Goal: Task Accomplishment & Management: Manage account settings

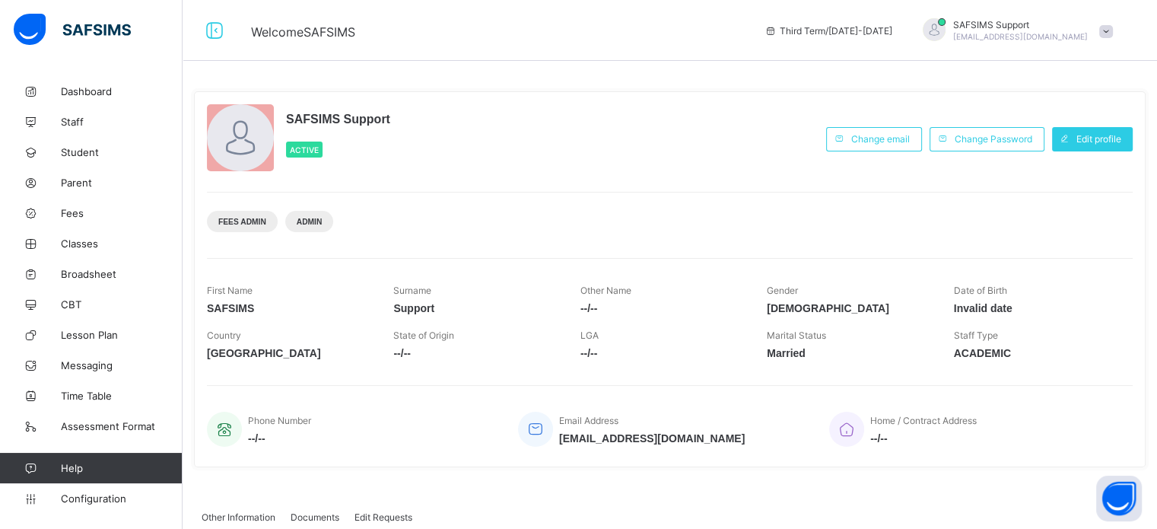
click at [497, 157] on div "SAFSIMS Support Active" at bounding box center [513, 138] width 612 height 69
click at [87, 499] on span "Configuration" at bounding box center [121, 498] width 121 height 12
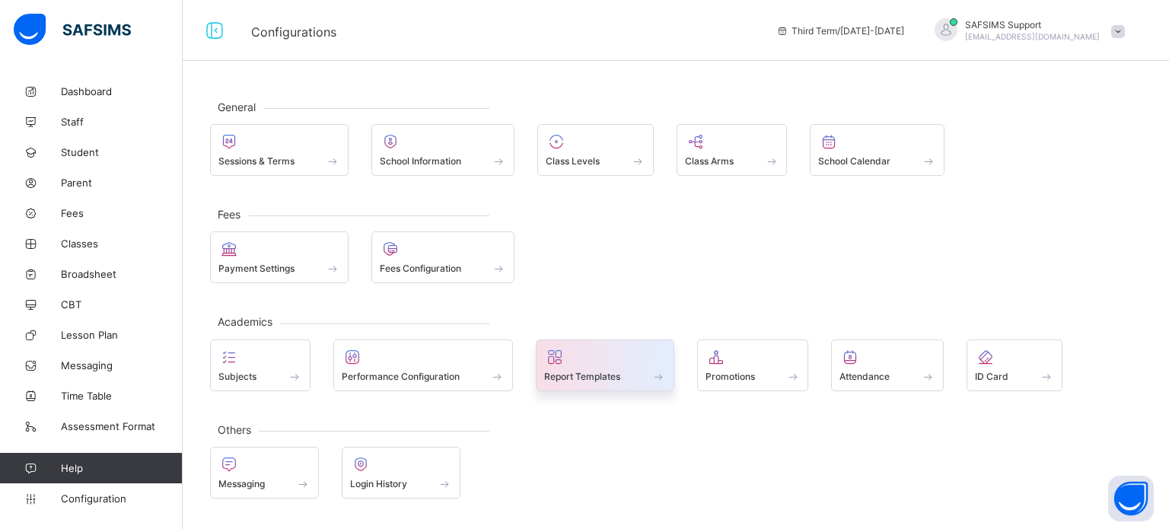
click at [591, 371] on span "Report Templates" at bounding box center [582, 376] width 76 height 11
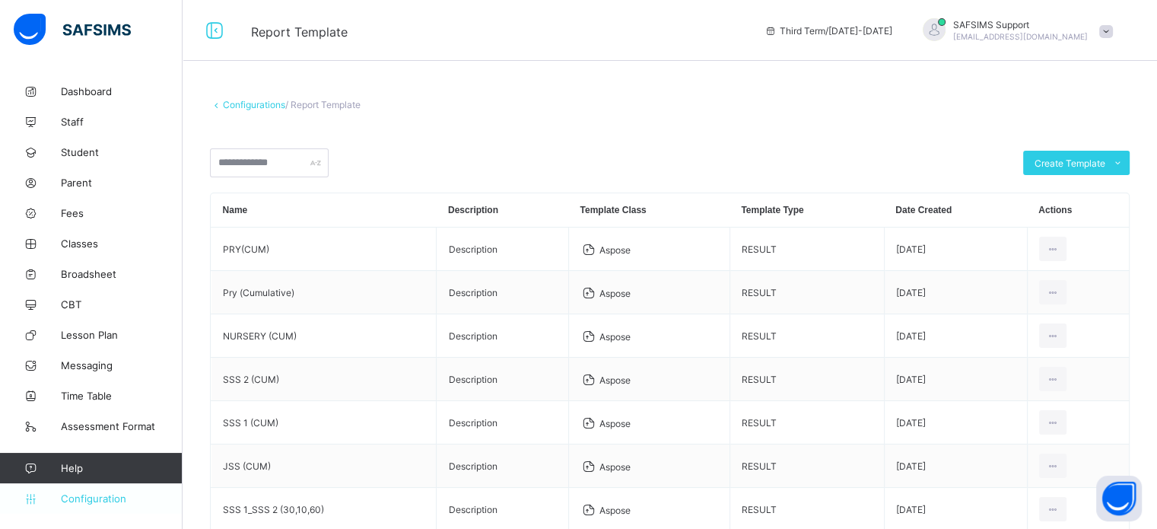
click at [77, 496] on span "Configuration" at bounding box center [121, 498] width 121 height 12
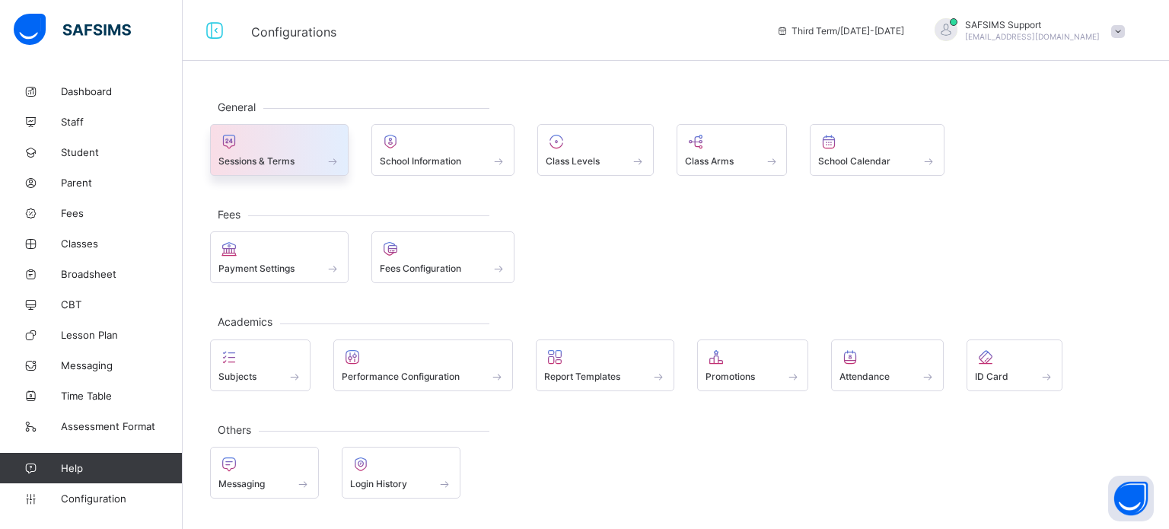
click at [277, 160] on span "Sessions & Terms" at bounding box center [256, 160] width 76 height 11
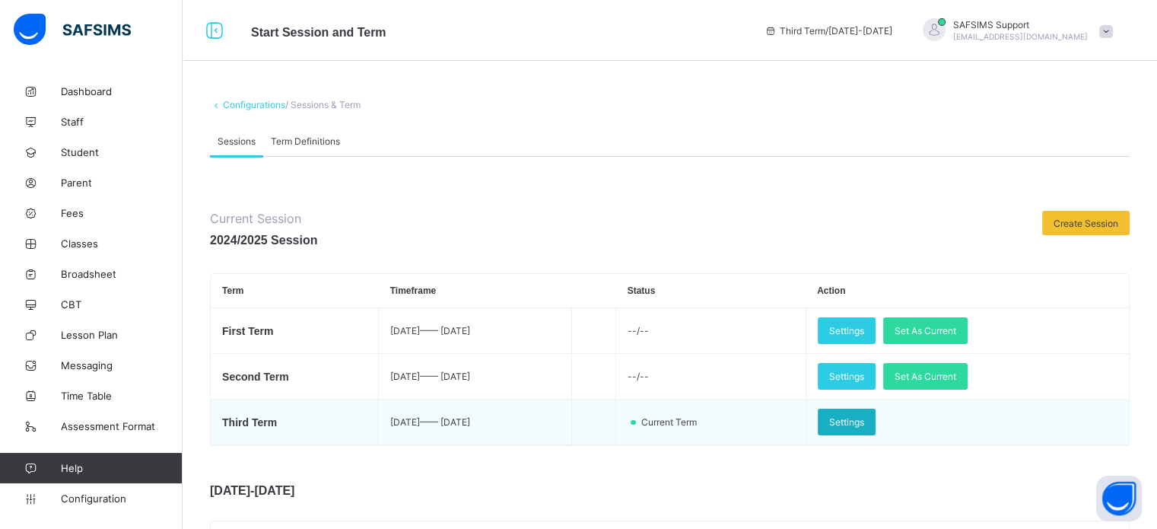
click at [864, 419] on span "Settings" at bounding box center [846, 421] width 35 height 11
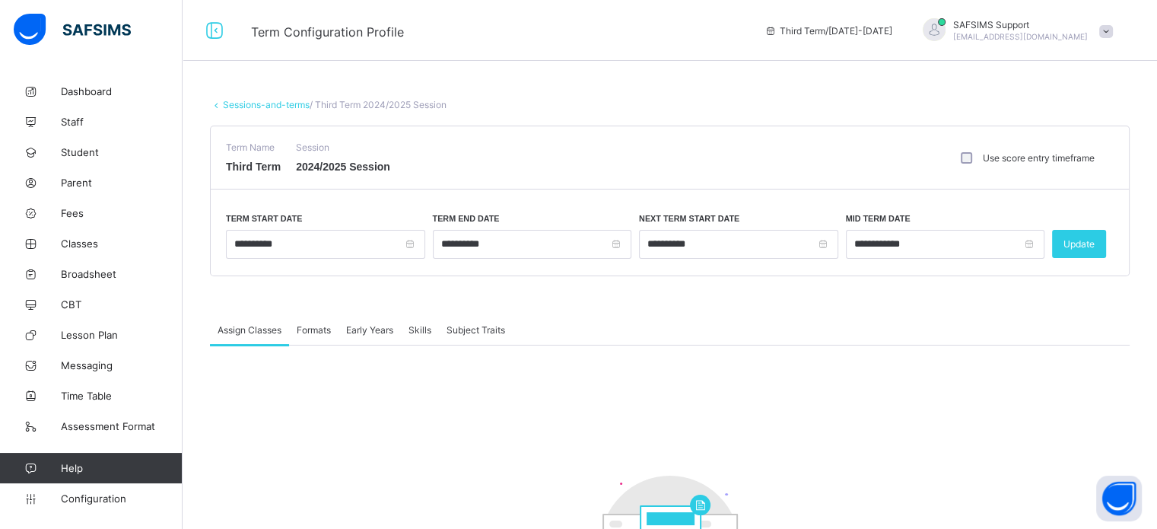
click at [313, 325] on span "Formats" at bounding box center [314, 329] width 34 height 11
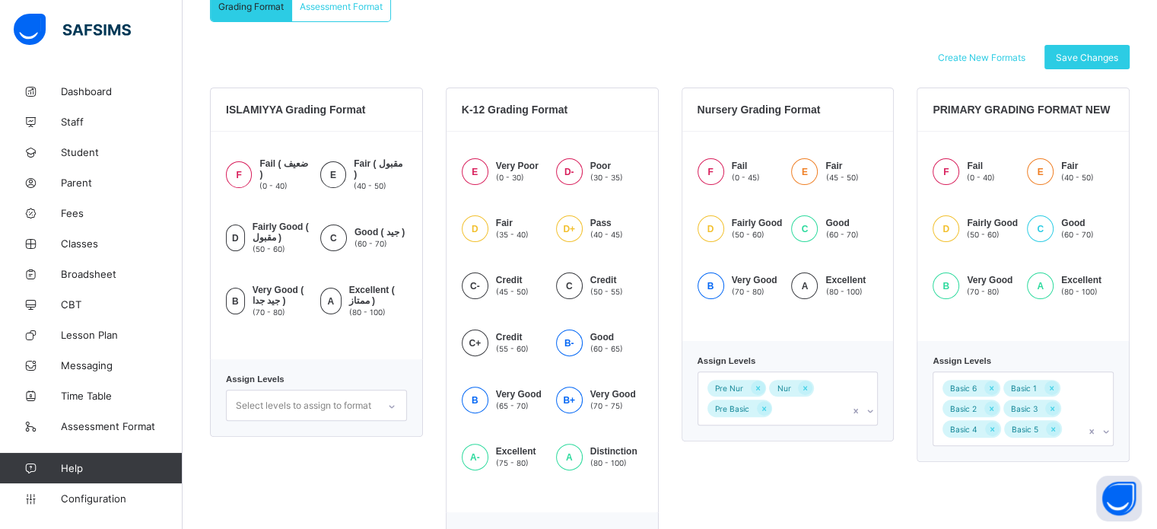
scroll to position [383, 0]
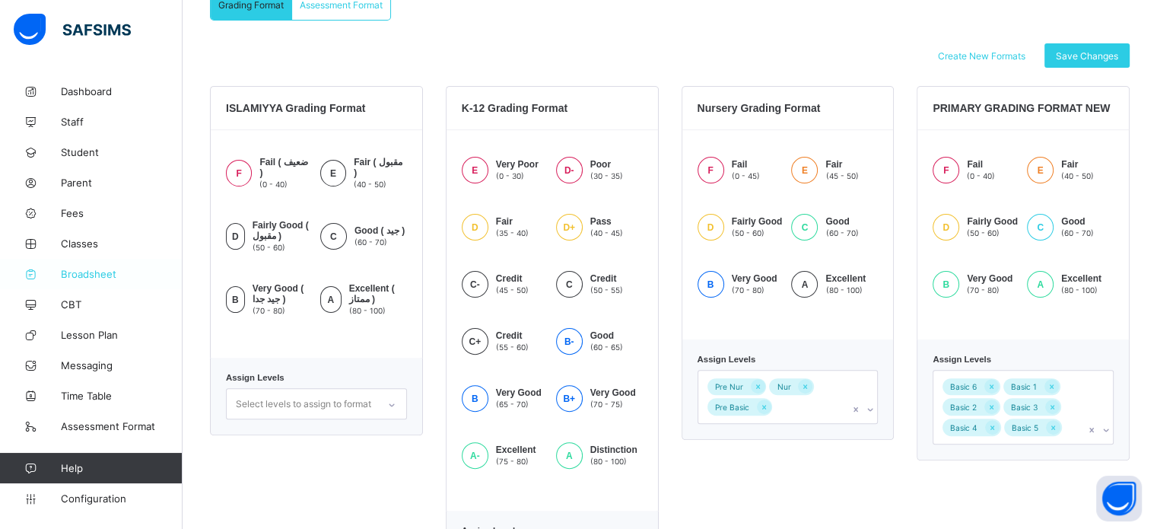
click at [70, 278] on span "Broadsheet" at bounding box center [122, 274] width 122 height 12
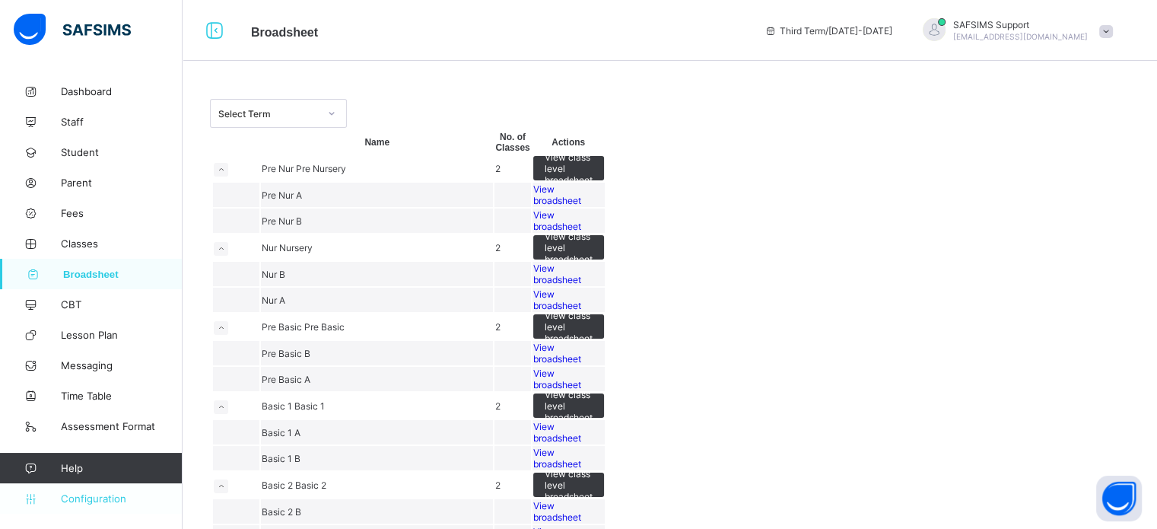
click at [119, 488] on link "Configuration" at bounding box center [91, 498] width 182 height 30
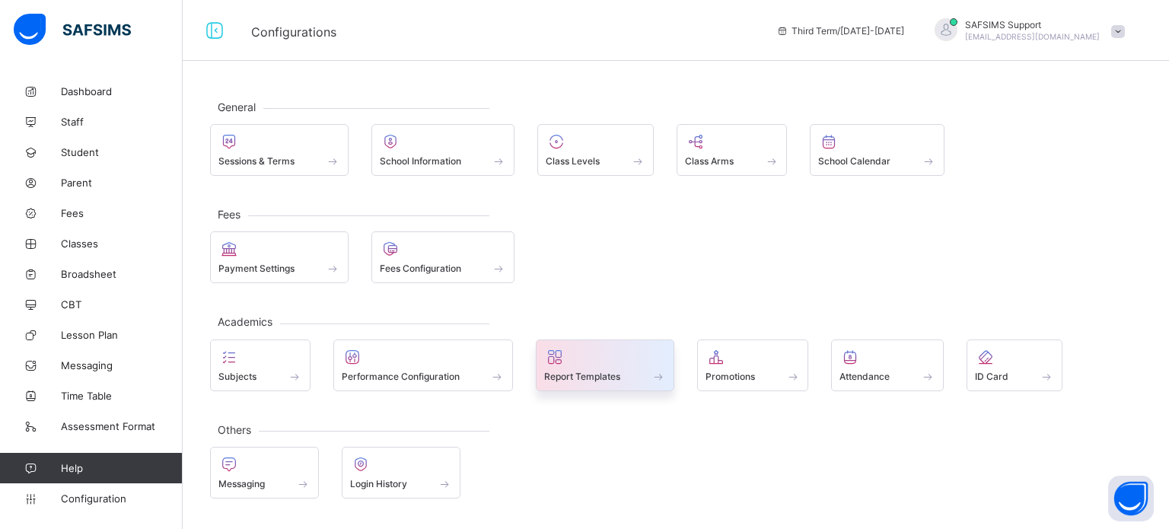
click at [606, 361] on div at bounding box center [605, 357] width 122 height 18
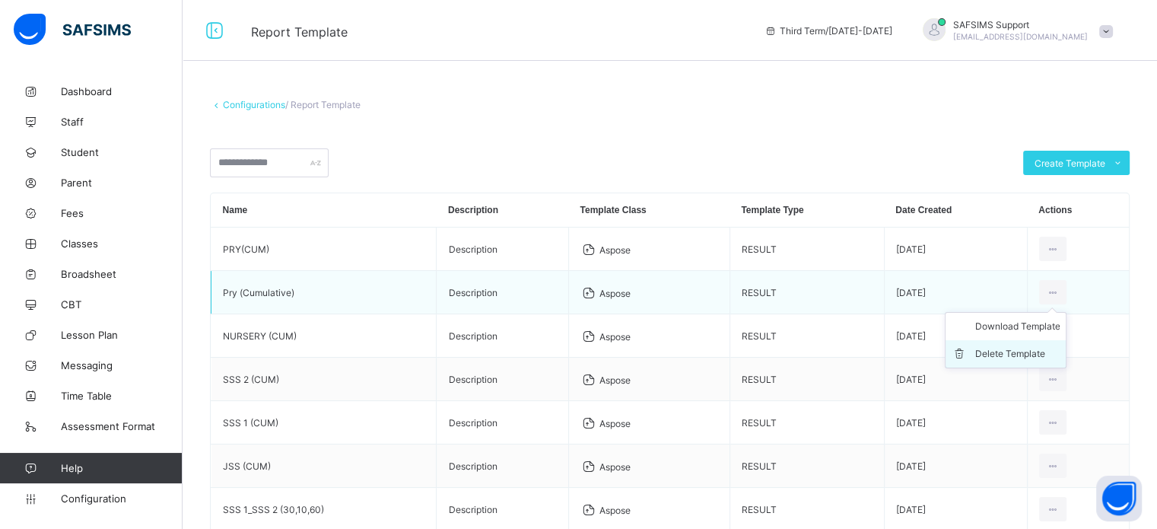
click at [1039, 348] on div "Delete Template" at bounding box center [1017, 353] width 85 height 15
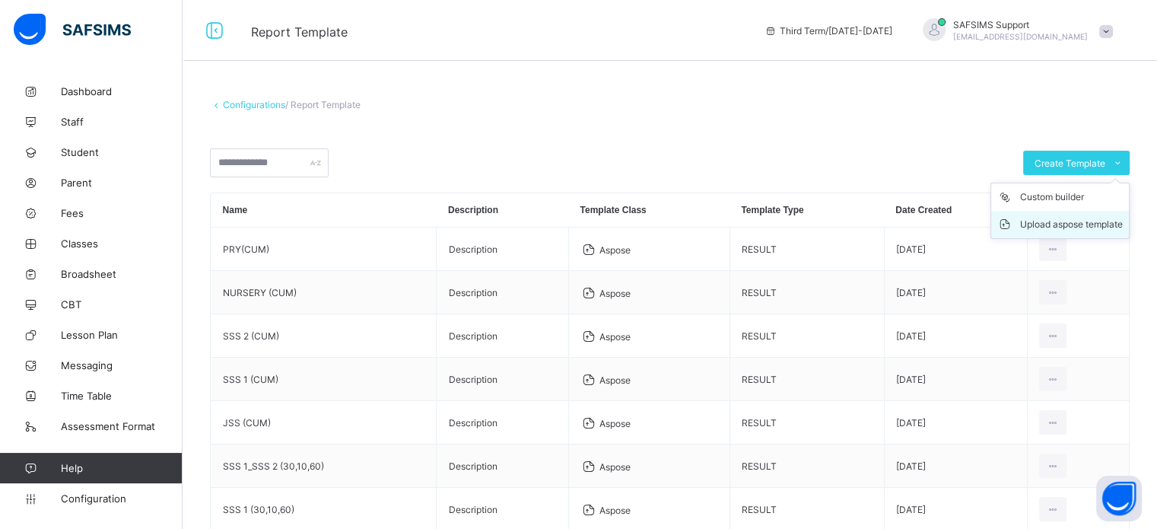
click at [1102, 224] on div "Upload aspose template" at bounding box center [1071, 224] width 103 height 15
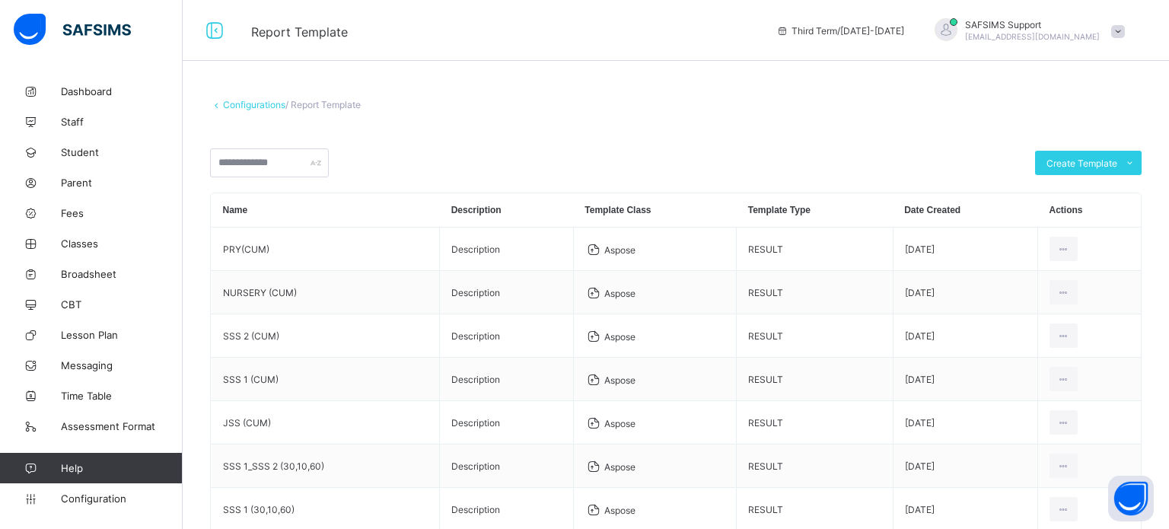
type input "**********"
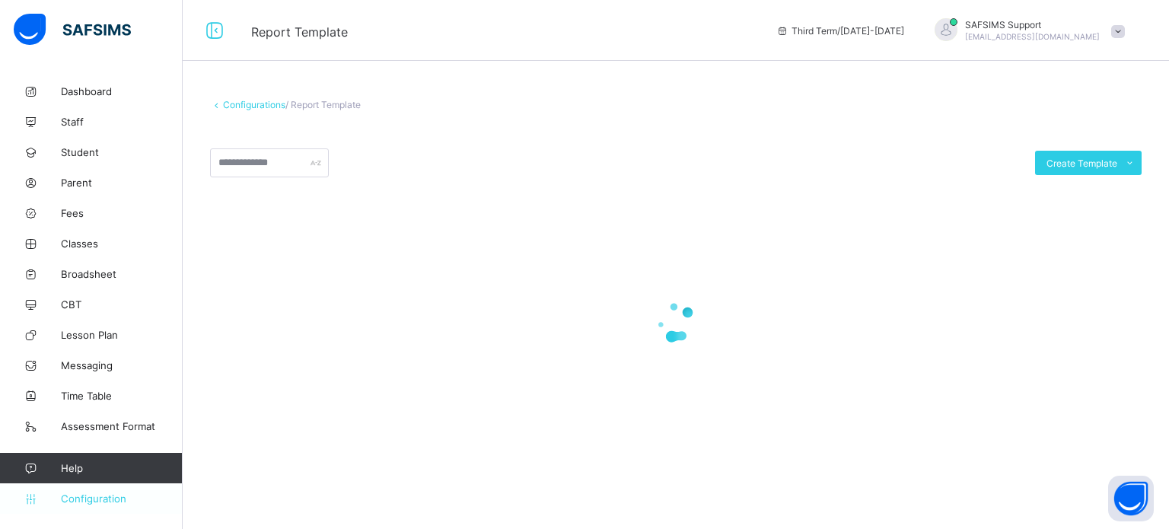
click at [115, 499] on span "Configuration" at bounding box center [121, 498] width 121 height 12
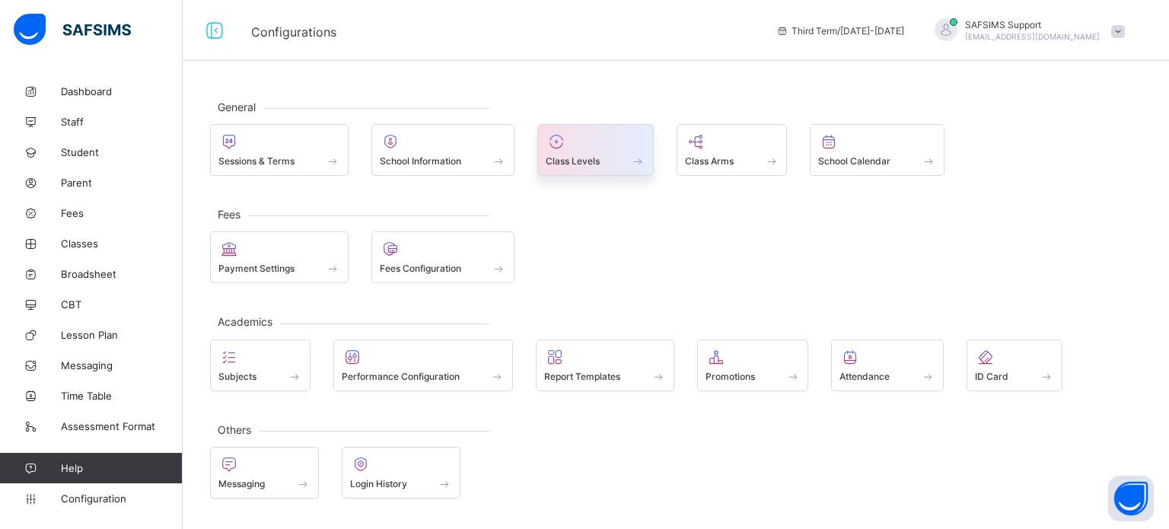
click at [572, 157] on span "Class Levels" at bounding box center [573, 160] width 54 height 11
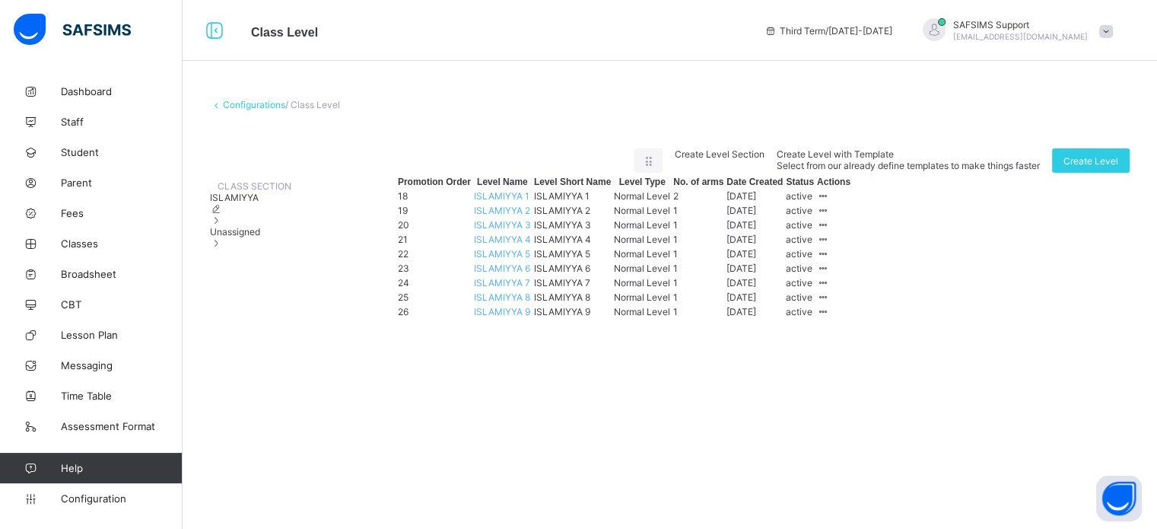
click at [291, 249] on div "Unassigned" at bounding box center [250, 237] width 81 height 23
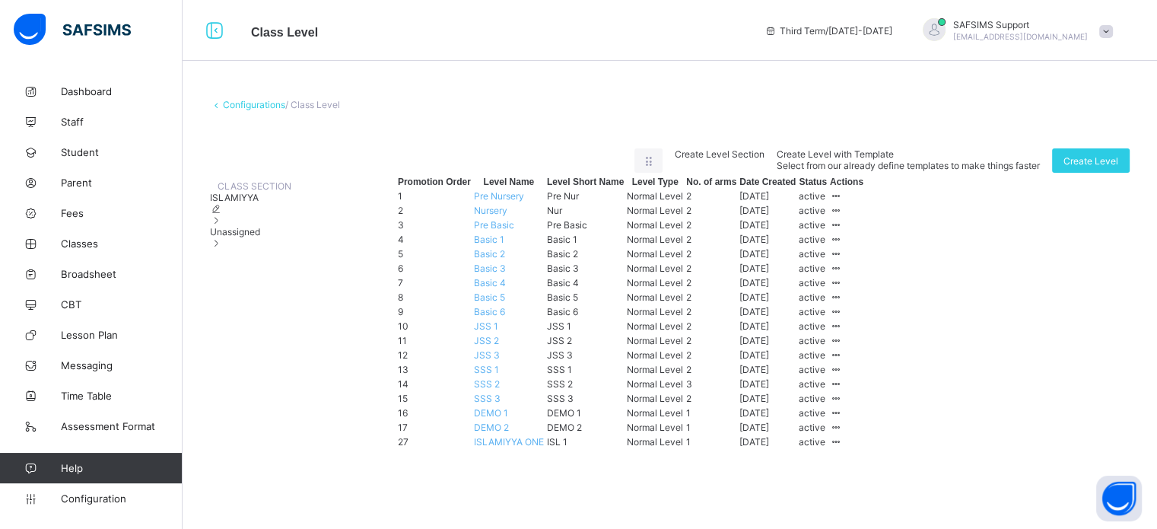
click at [504, 245] on span "Basic 1" at bounding box center [489, 239] width 30 height 11
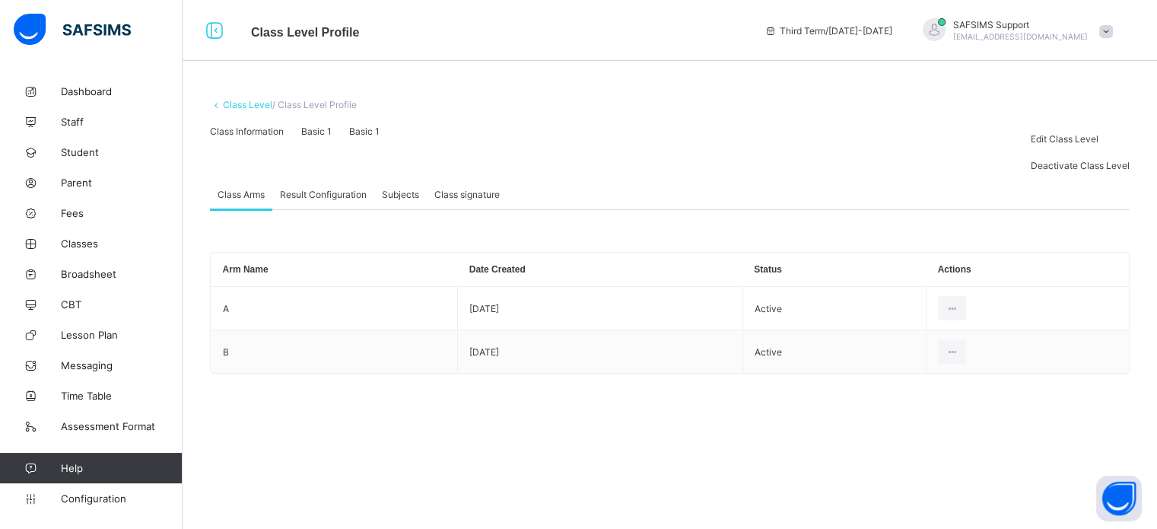
click at [319, 200] on span "Result Configuration" at bounding box center [323, 194] width 87 height 11
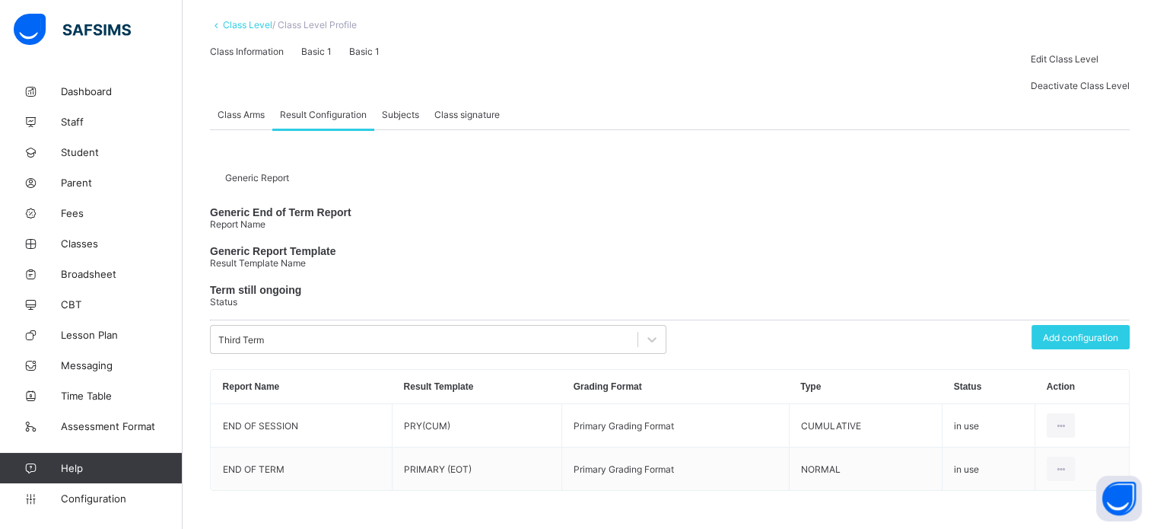
scroll to position [229, 0]
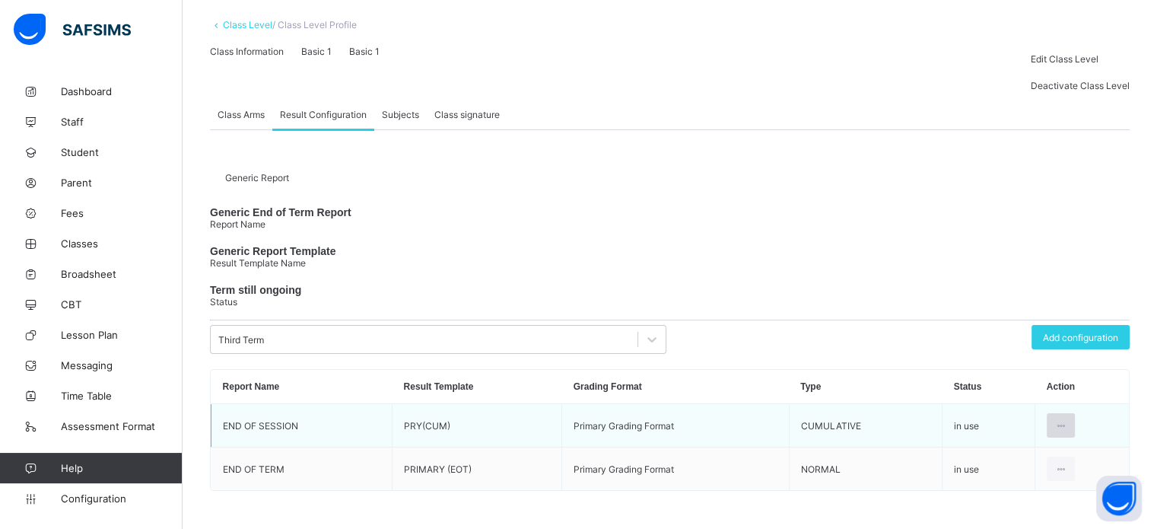
click at [1067, 420] on icon at bounding box center [1061, 425] width 13 height 11
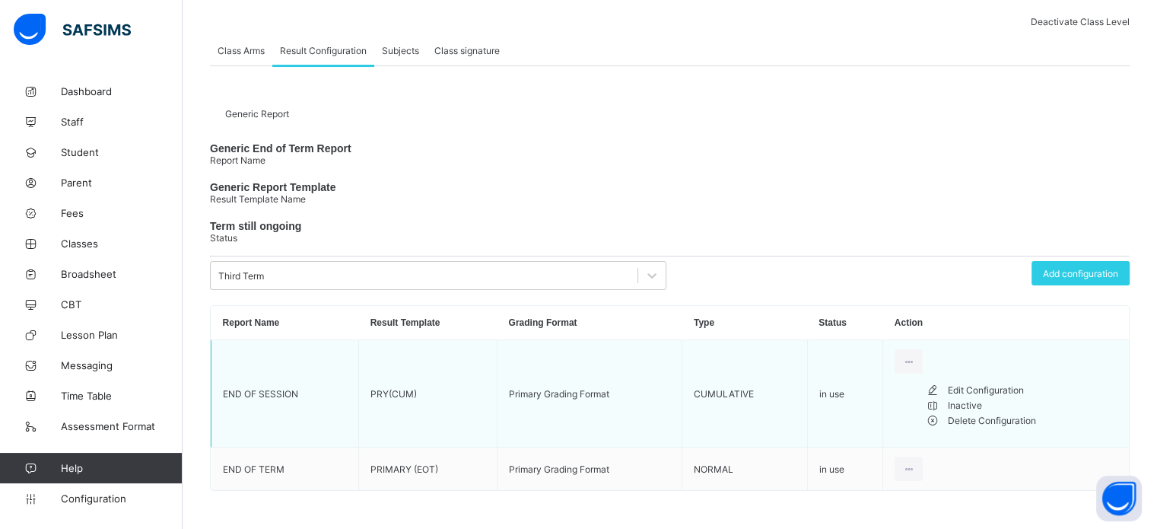
click at [1041, 398] on div "Edit Configuration" at bounding box center [1033, 390] width 170 height 15
type input "**********"
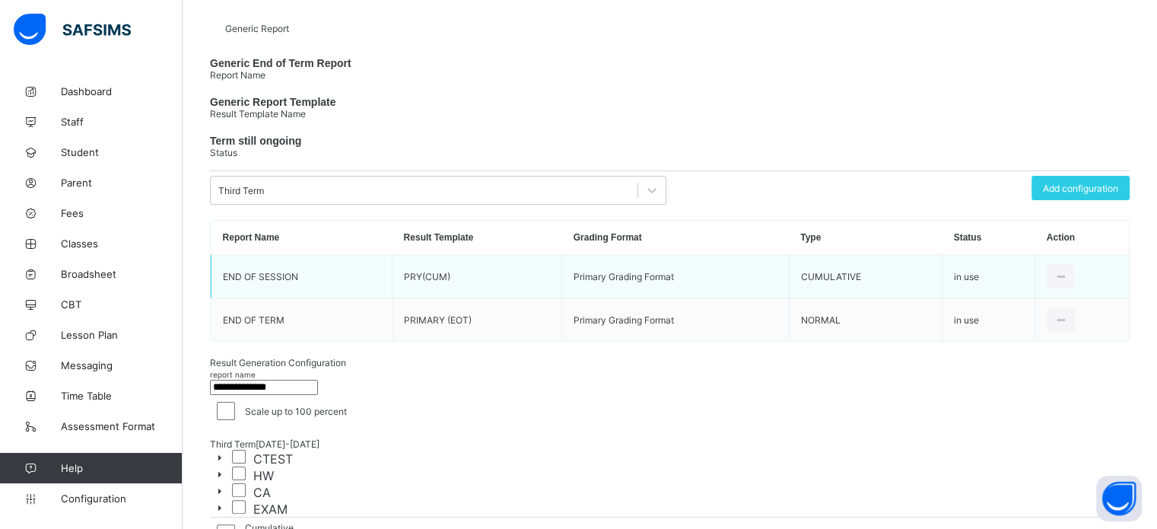
scroll to position [167, 0]
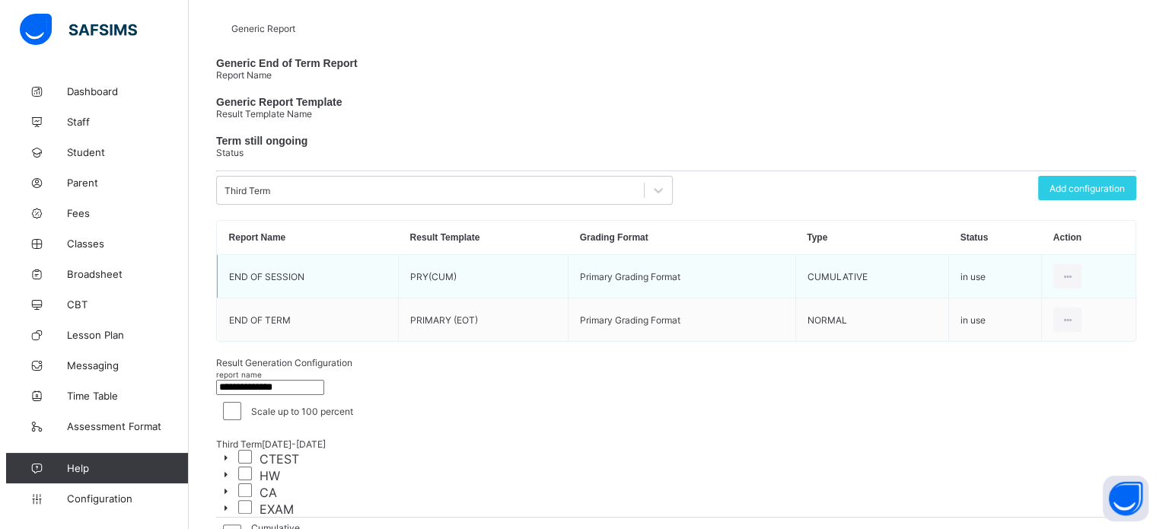
scroll to position [151, 0]
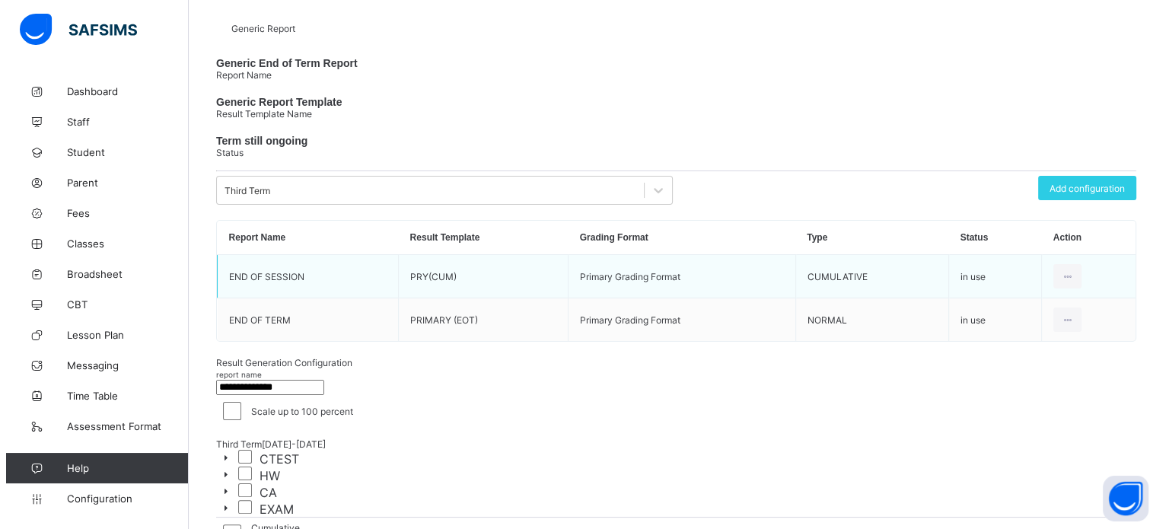
scroll to position [52, 0]
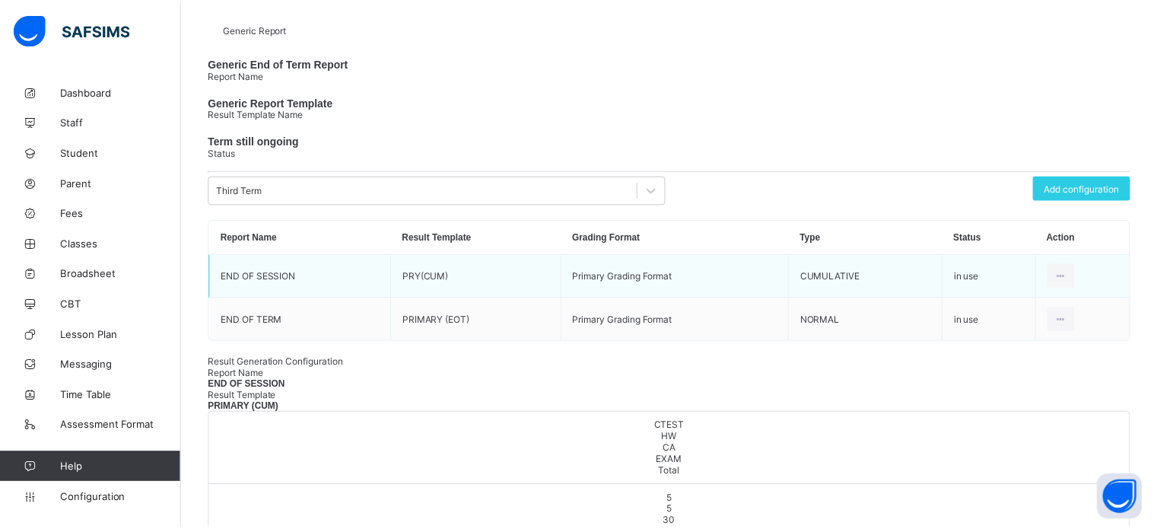
scroll to position [0, 0]
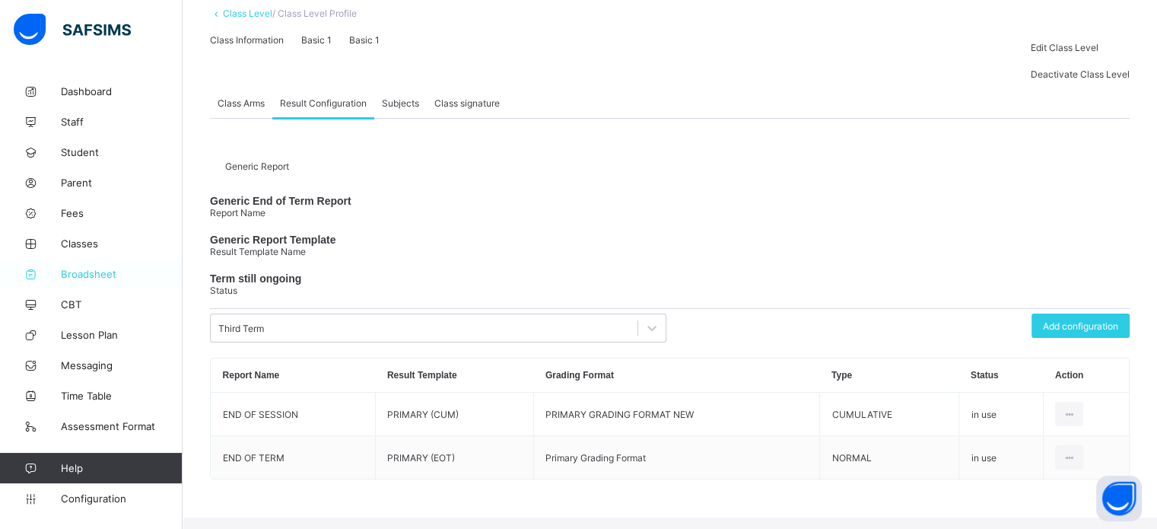
click at [94, 278] on span "Broadsheet" at bounding box center [122, 274] width 122 height 12
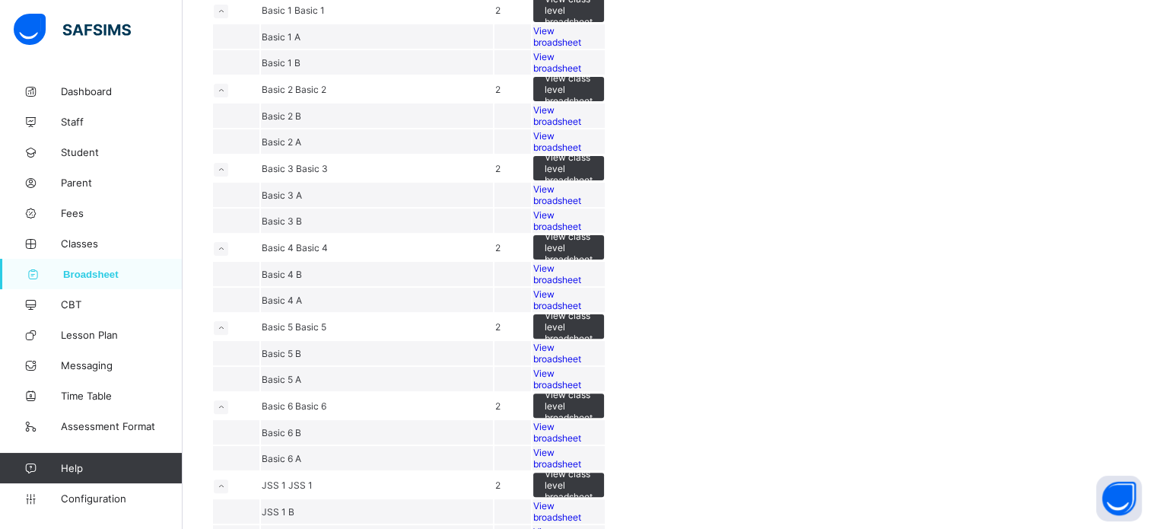
scroll to position [407, 0]
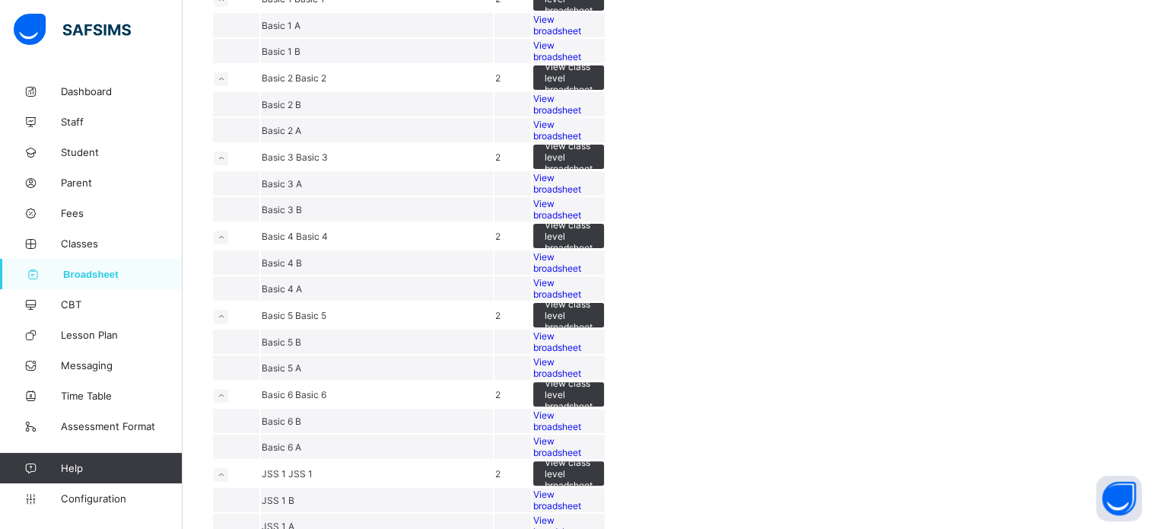
click at [581, 37] on span "View broadsheet" at bounding box center [557, 25] width 48 height 23
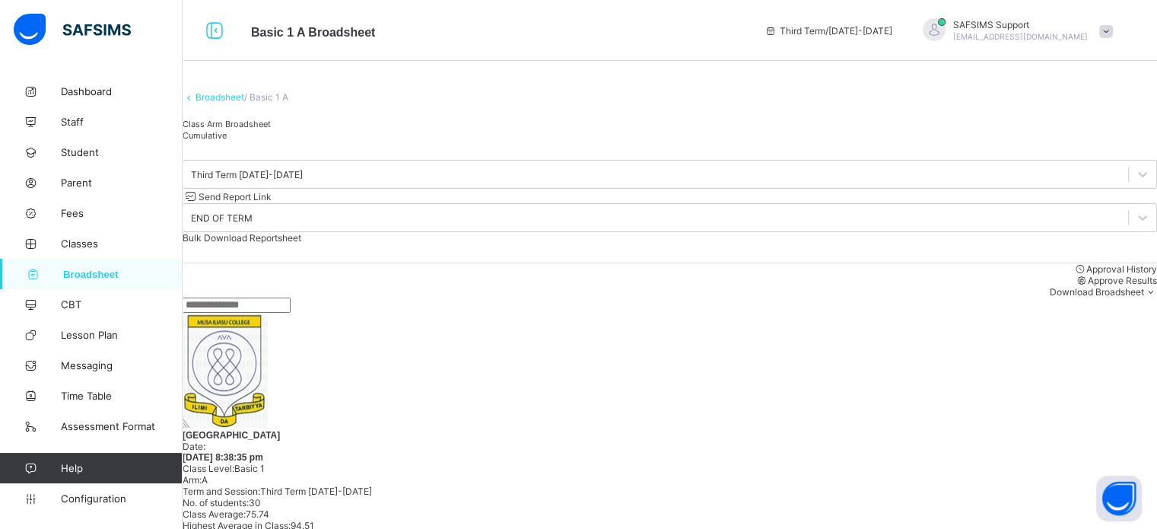
click at [227, 141] on span "Cumulative" at bounding box center [205, 135] width 44 height 11
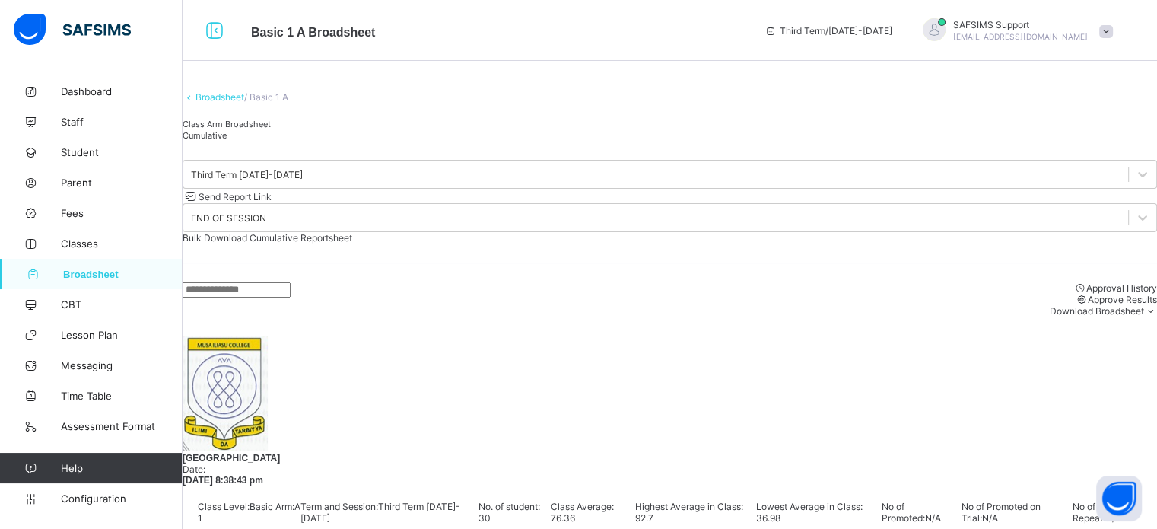
click at [107, 498] on span "Configuration" at bounding box center [121, 498] width 121 height 12
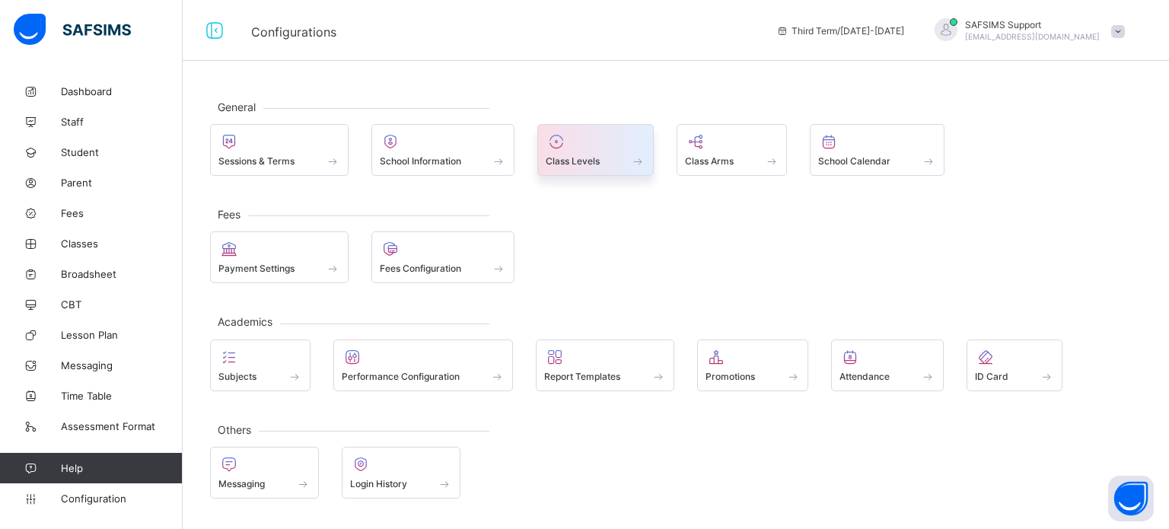
click at [577, 148] on div at bounding box center [596, 141] width 100 height 18
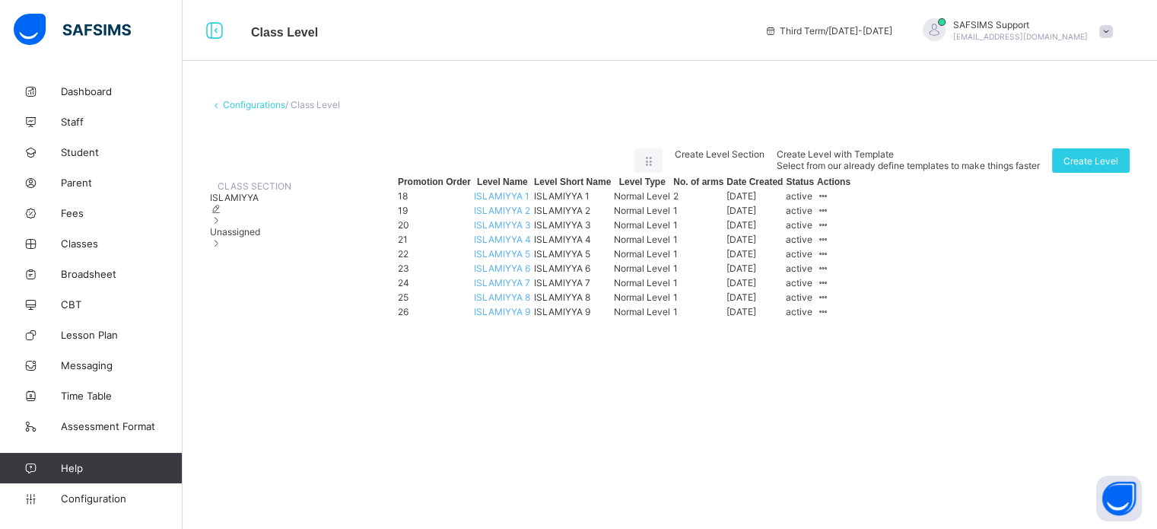
click at [291, 249] on div "Unassigned" at bounding box center [250, 237] width 81 height 23
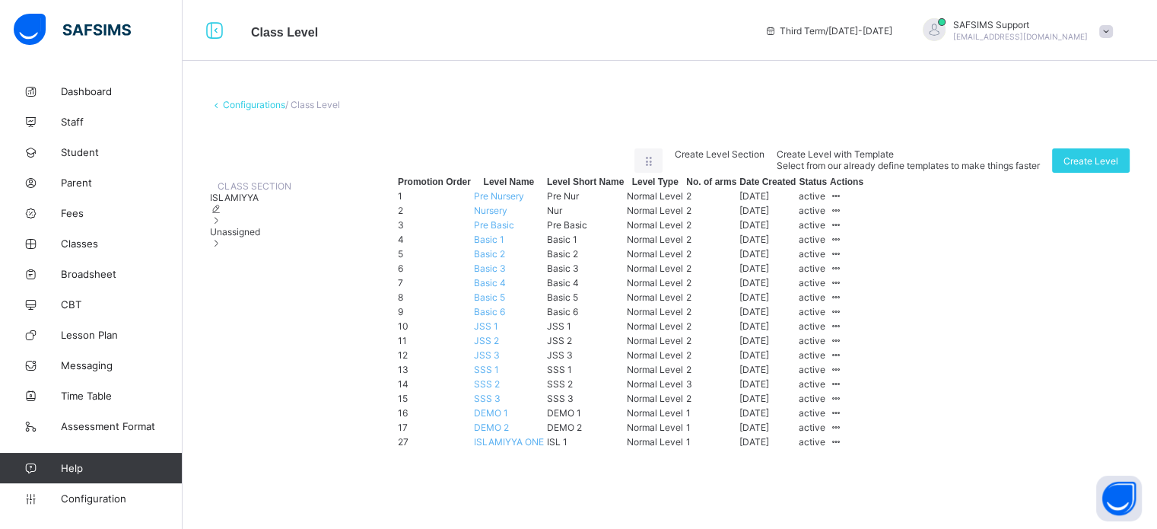
click at [545, 260] on td "Basic 2" at bounding box center [509, 253] width 72 height 13
click at [505, 259] on span "Basic 2" at bounding box center [489, 253] width 31 height 11
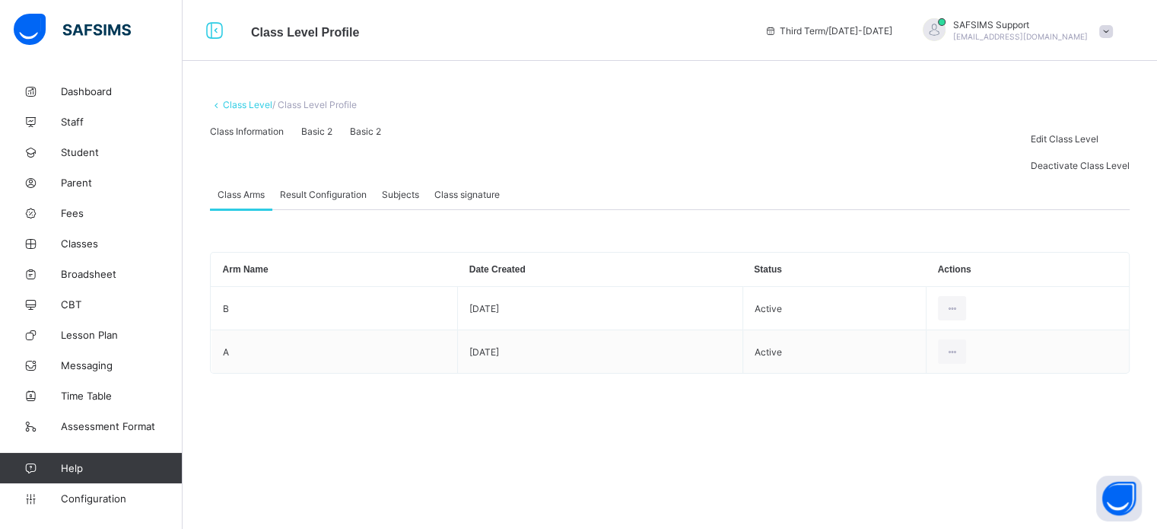
click at [326, 200] on span "Result Configuration" at bounding box center [323, 194] width 87 height 11
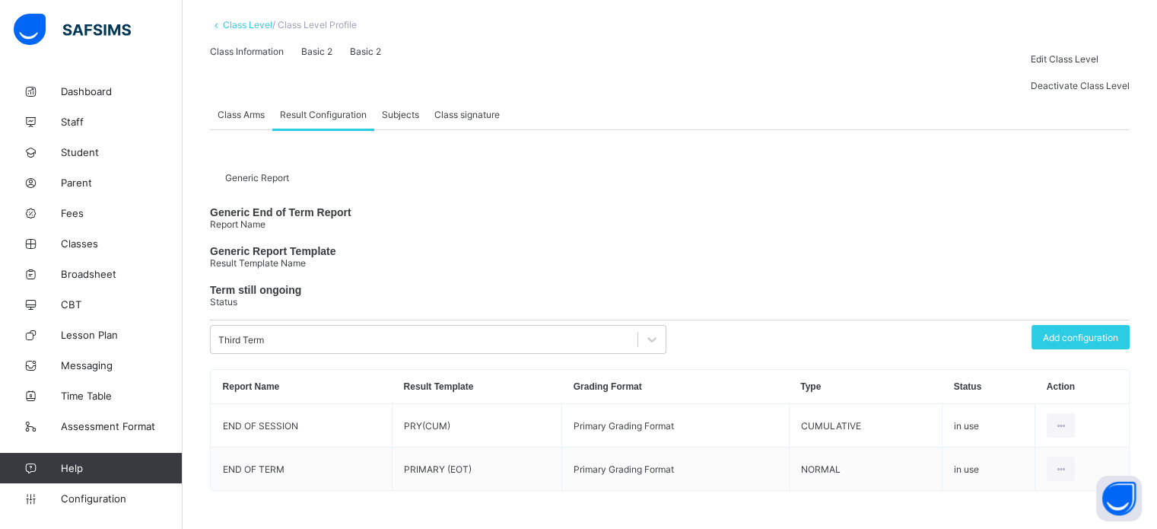
scroll to position [229, 0]
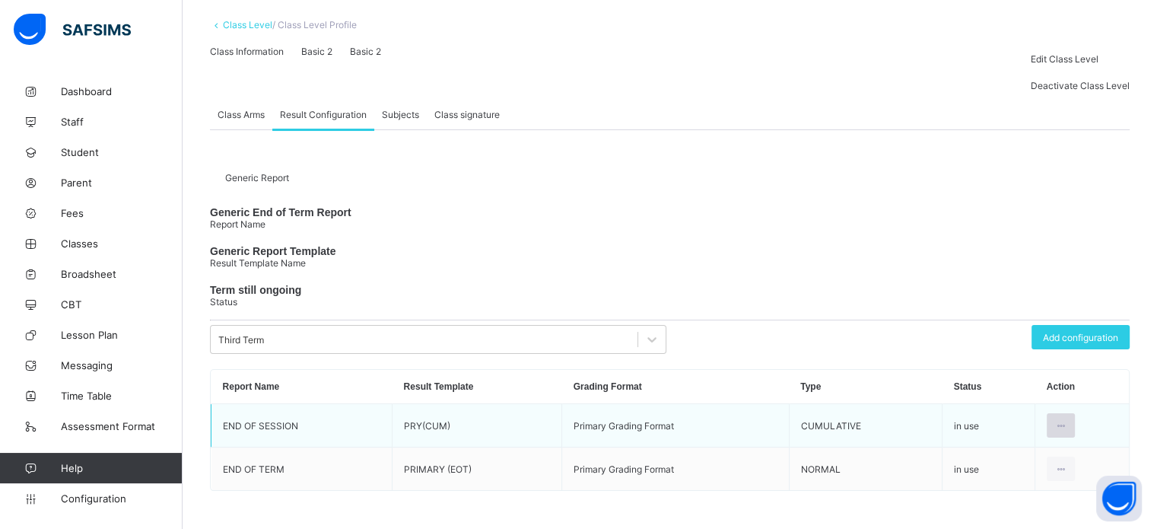
click at [1072, 417] on div at bounding box center [1061, 425] width 28 height 24
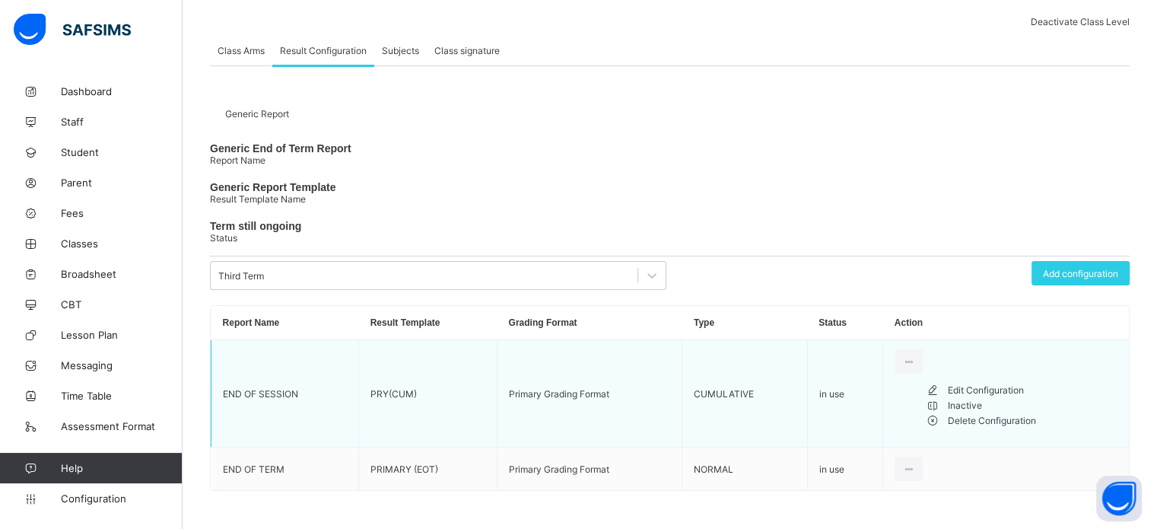
click at [1031, 398] on div "Edit Configuration" at bounding box center [1033, 390] width 170 height 15
type input "**********"
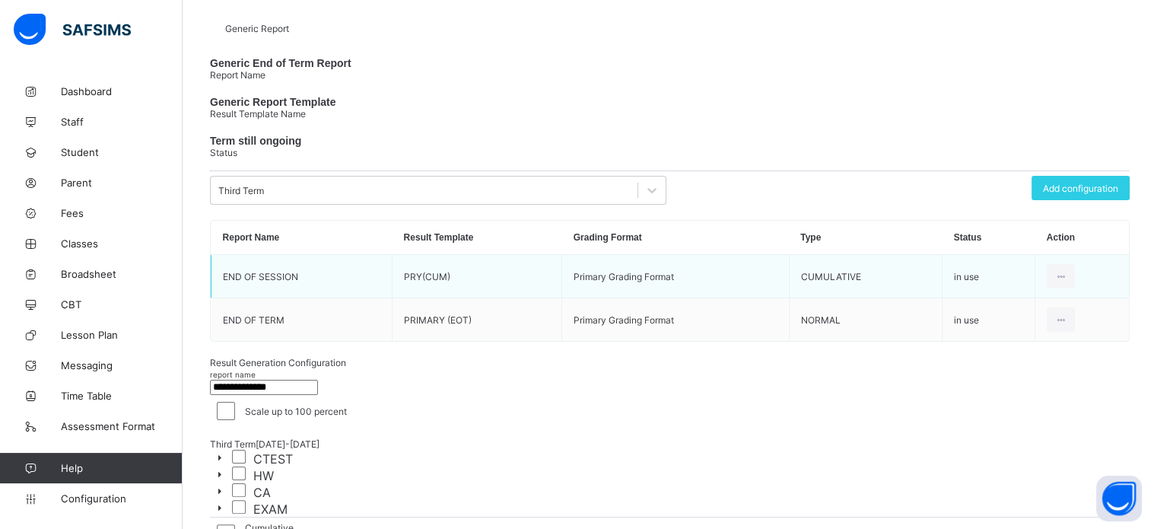
scroll to position [167, 0]
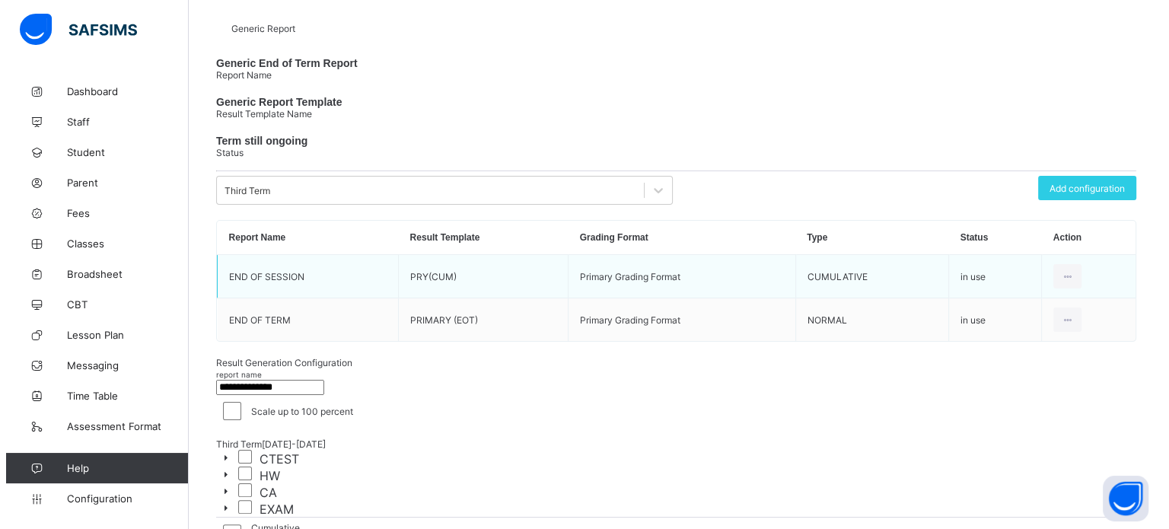
scroll to position [151, 0]
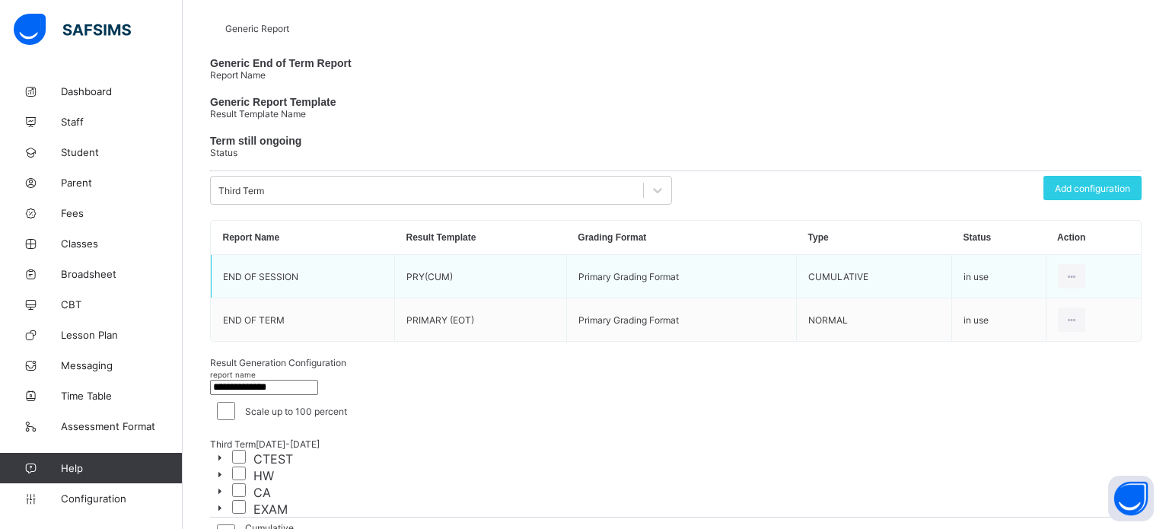
scroll to position [52, 0]
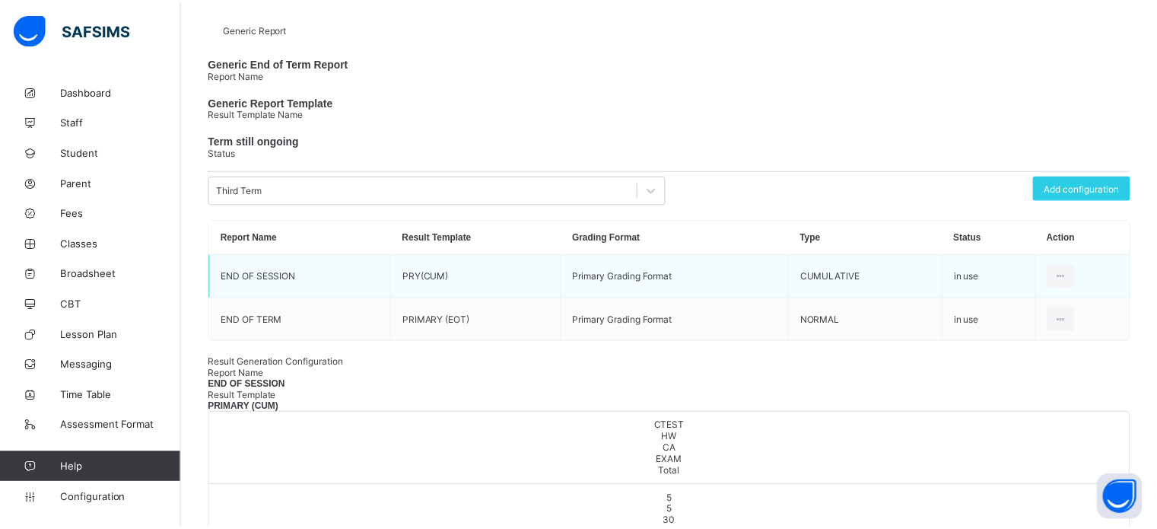
scroll to position [0, 0]
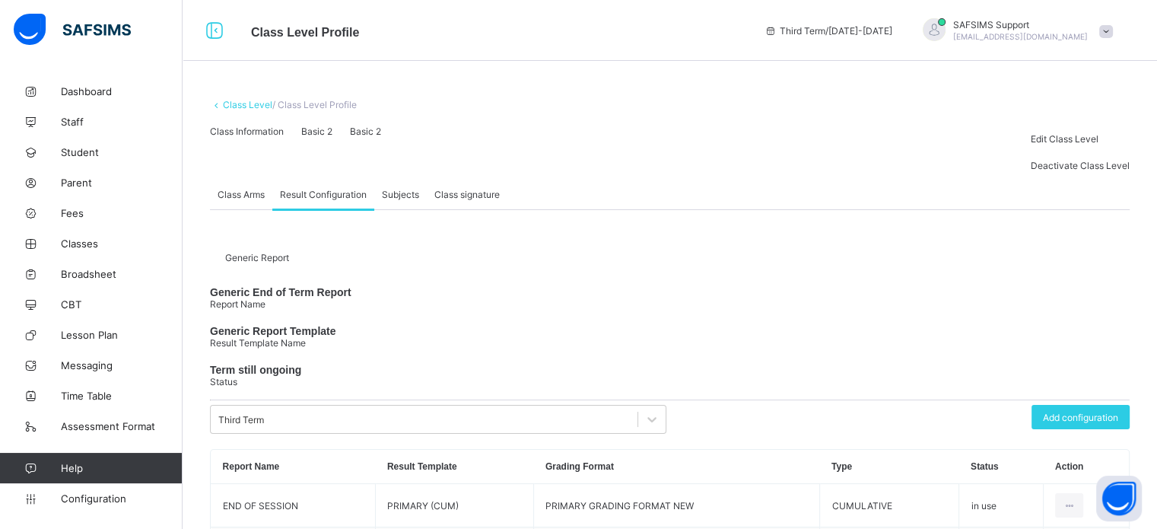
click at [229, 103] on link "Class Level" at bounding box center [247, 104] width 49 height 11
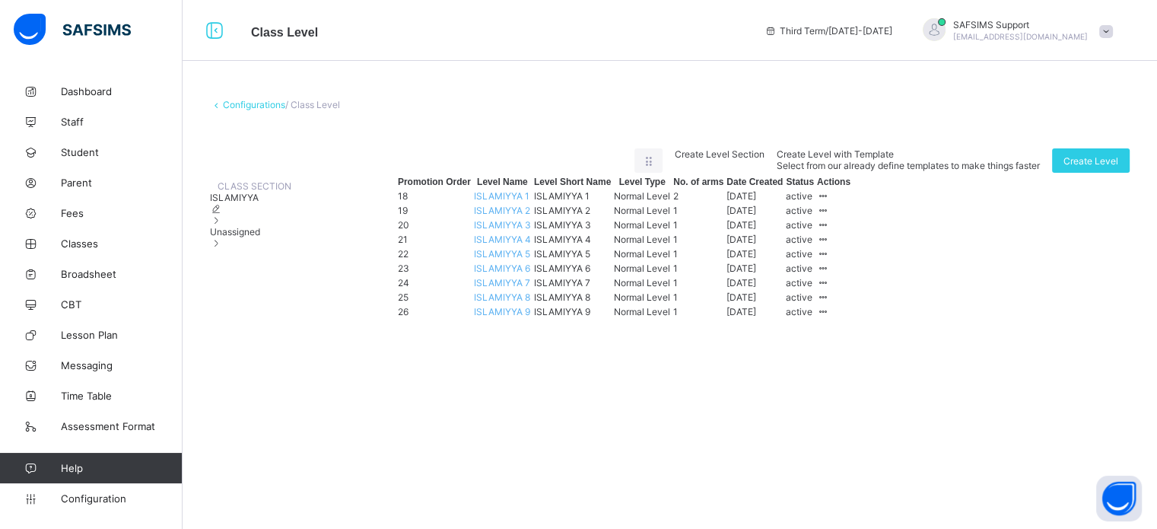
click at [287, 249] on div "Unassigned" at bounding box center [250, 237] width 81 height 23
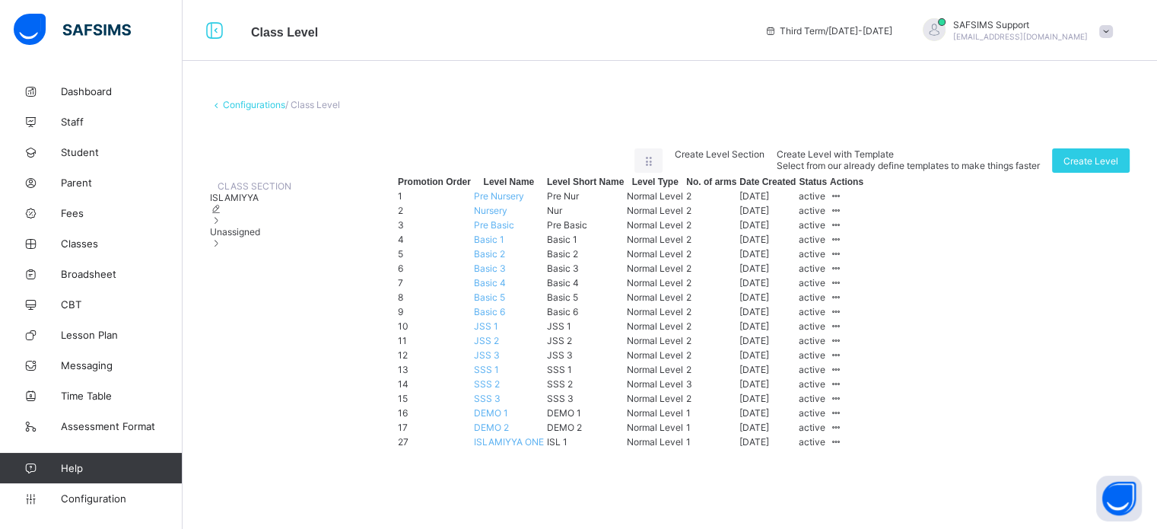
click at [506, 274] on span "Basic 3" at bounding box center [490, 267] width 32 height 11
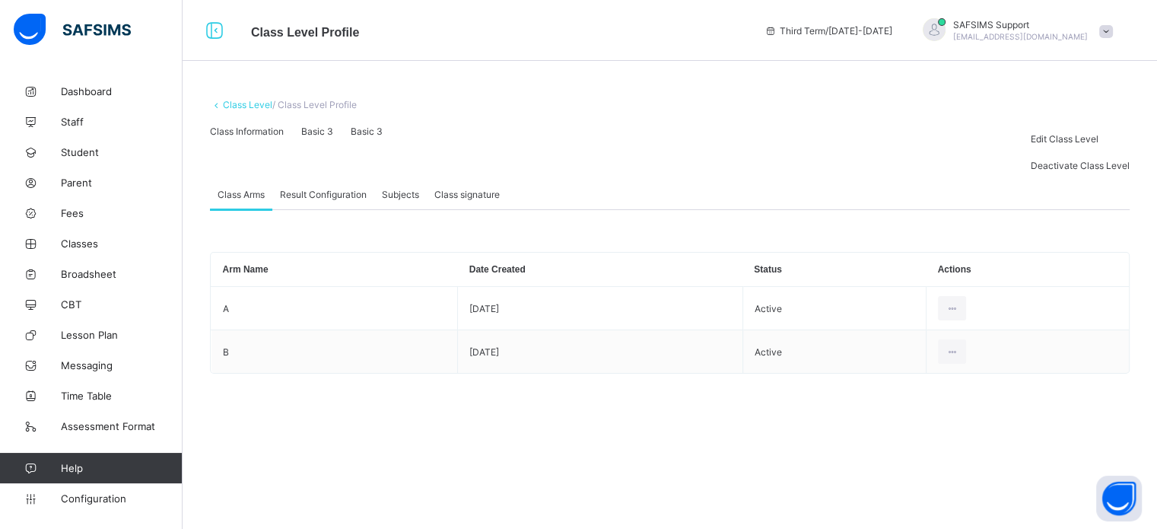
click at [317, 209] on div "Result Configuration" at bounding box center [323, 194] width 102 height 30
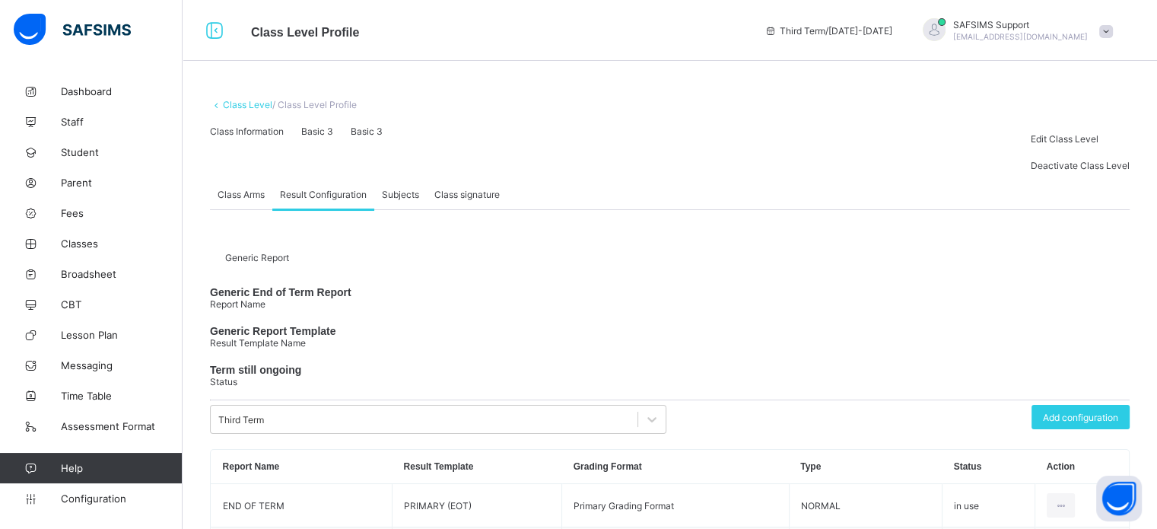
scroll to position [229, 0]
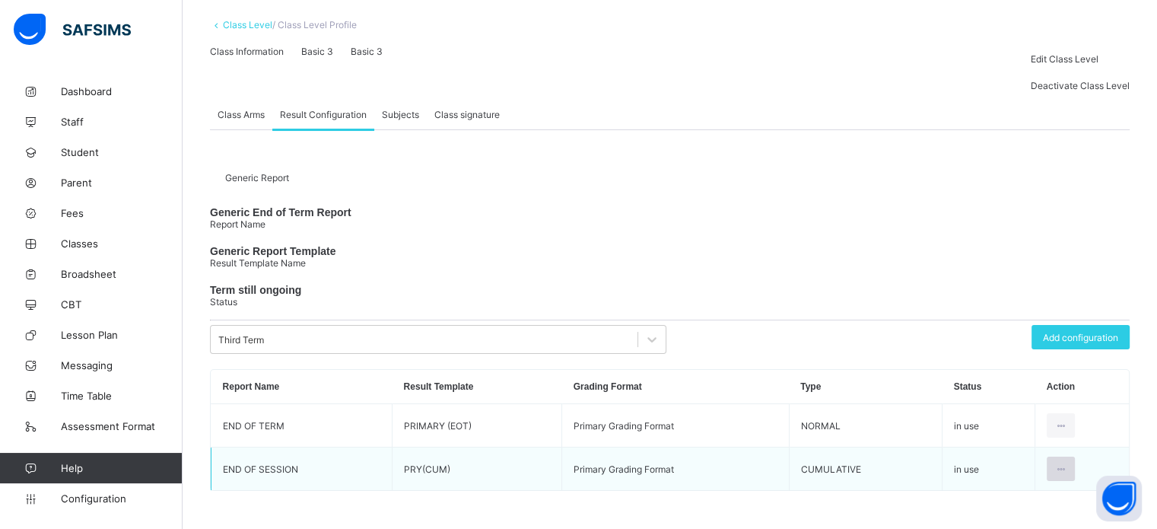
click at [1067, 472] on icon at bounding box center [1061, 468] width 13 height 11
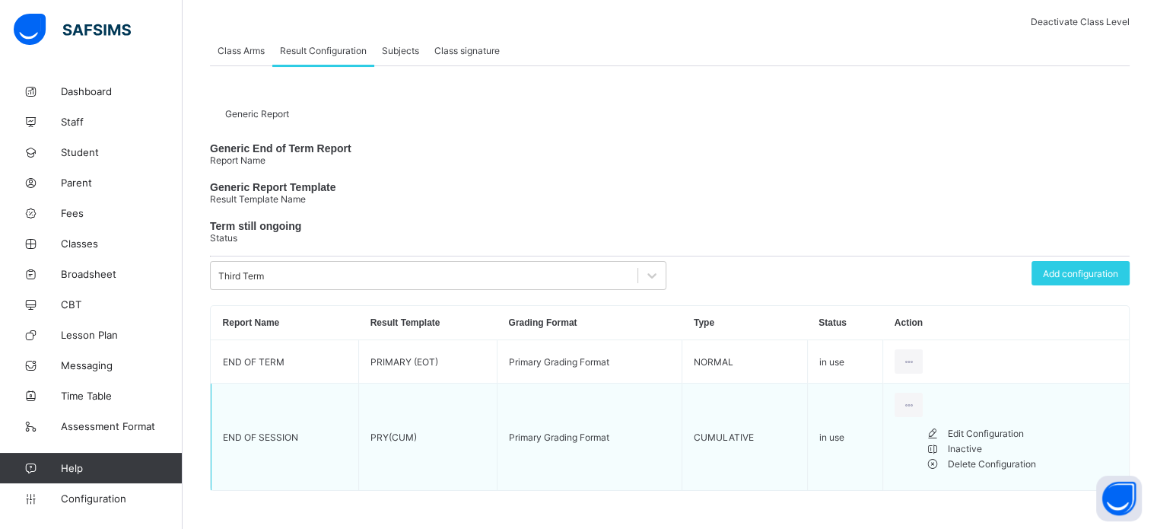
click at [1039, 441] on div "Edit Configuration" at bounding box center [1033, 433] width 170 height 15
type input "**********"
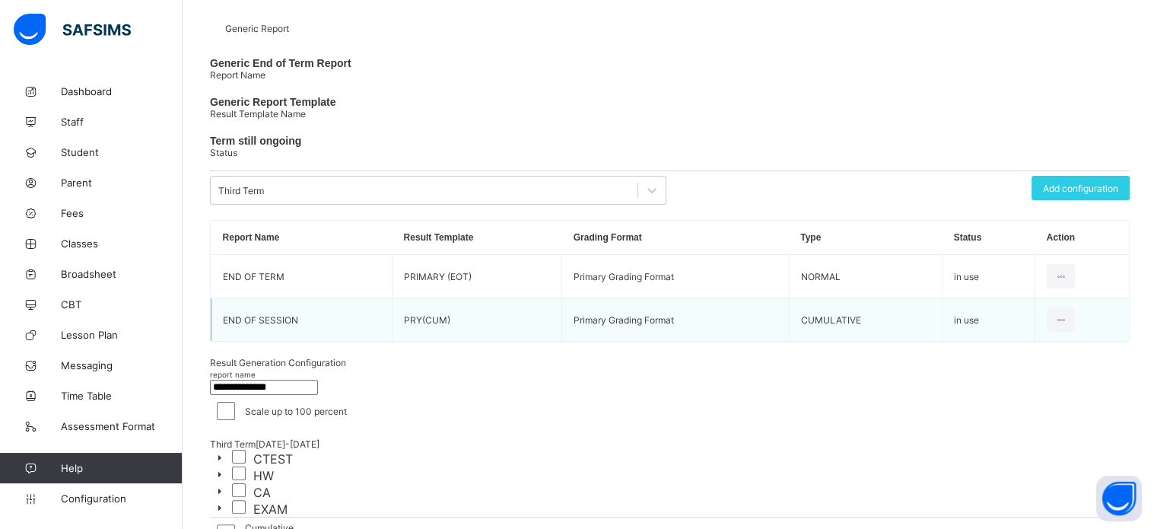
scroll to position [167, 0]
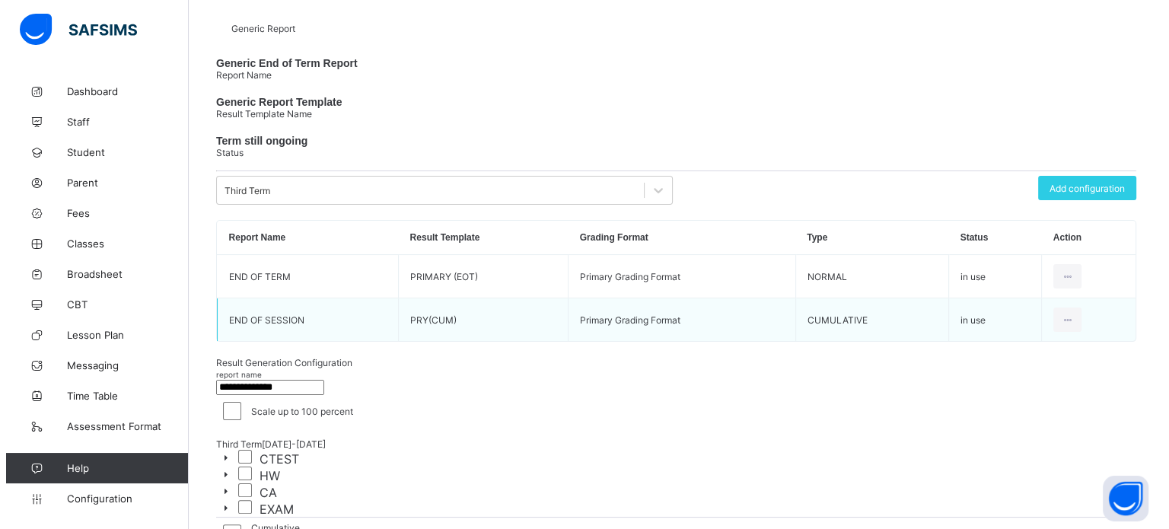
scroll to position [151, 0]
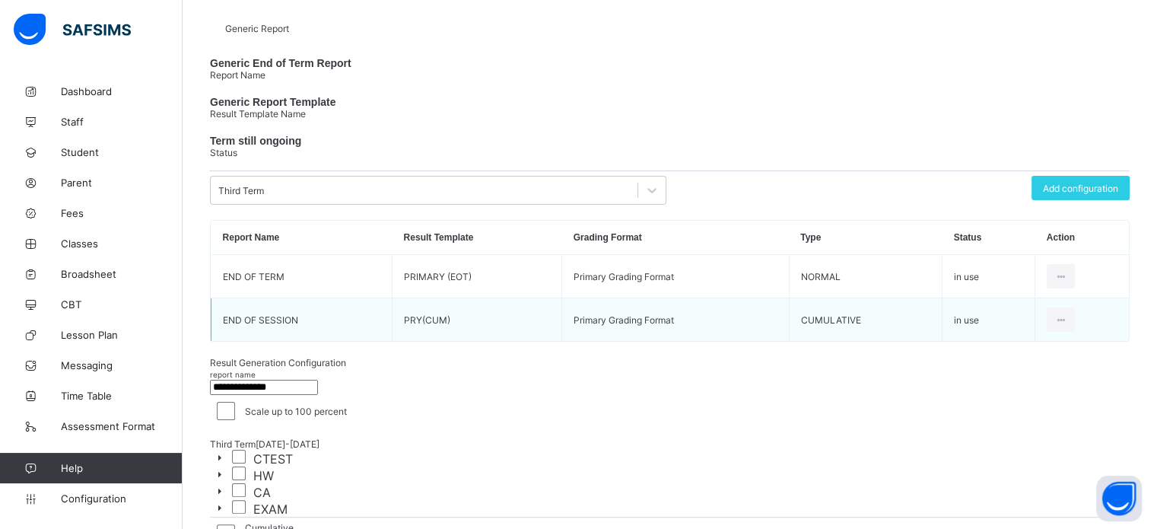
drag, startPoint x: 439, startPoint y: 514, endPoint x: 282, endPoint y: 514, distance: 156.7
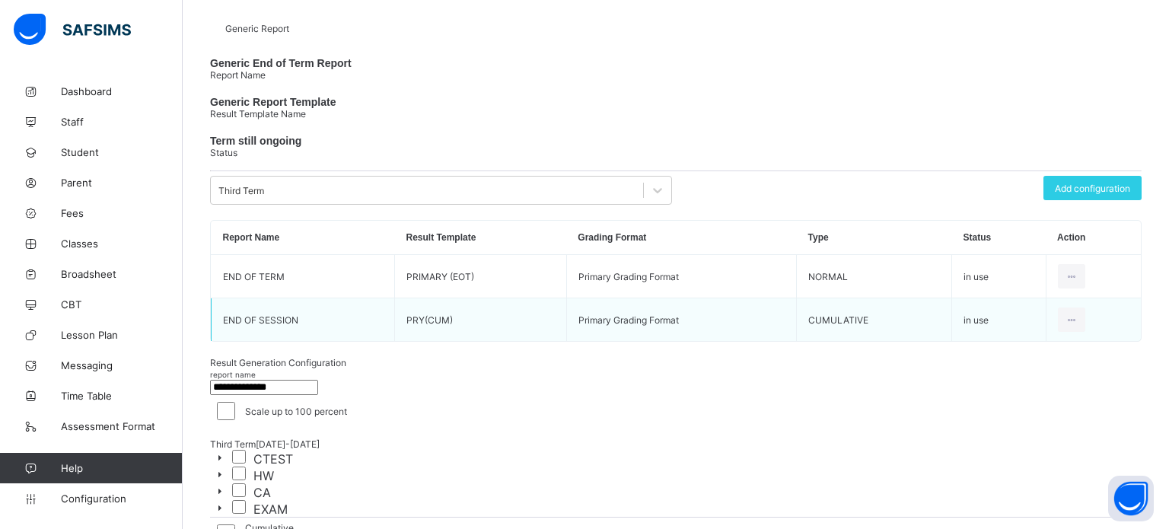
scroll to position [52, 0]
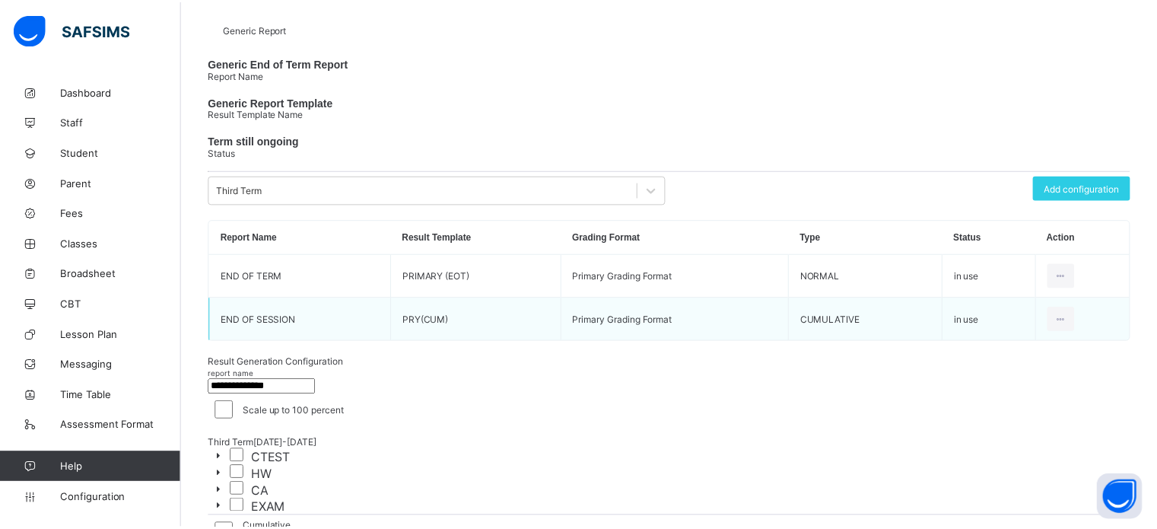
scroll to position [0, 0]
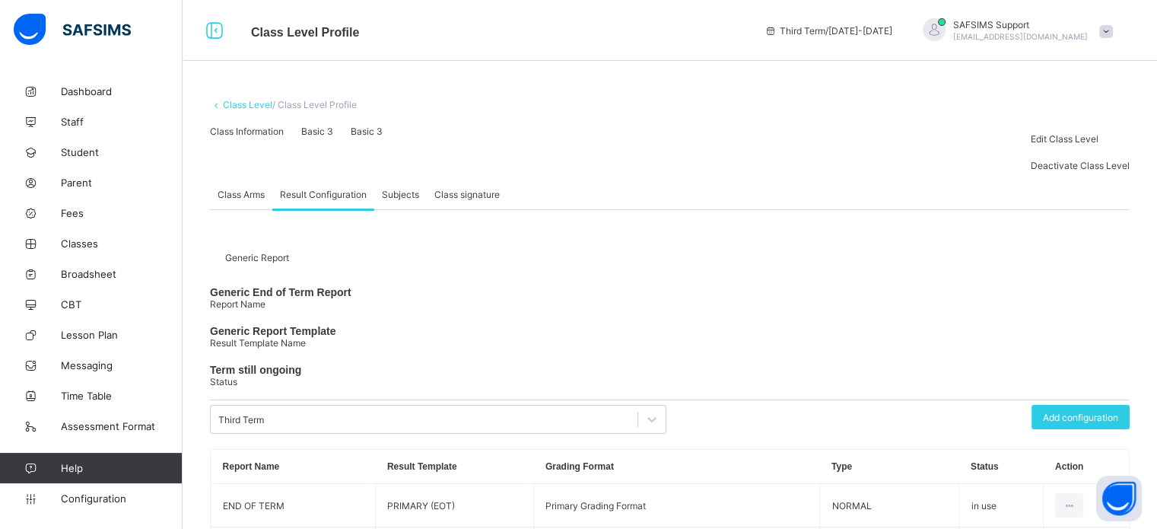
click at [245, 104] on link "Class Level" at bounding box center [247, 104] width 49 height 11
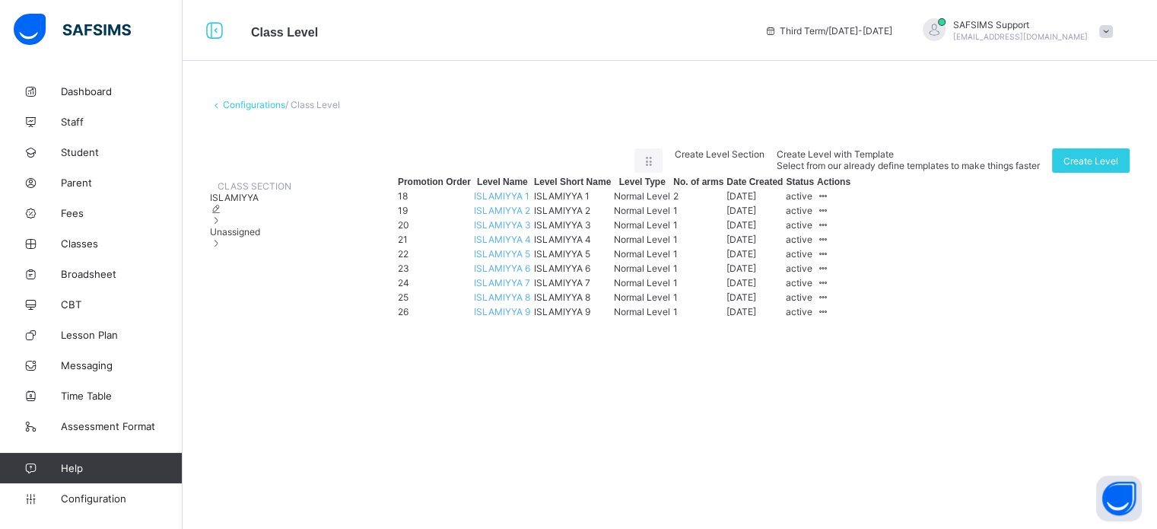
click at [280, 249] on div "Unassigned" at bounding box center [250, 237] width 81 height 23
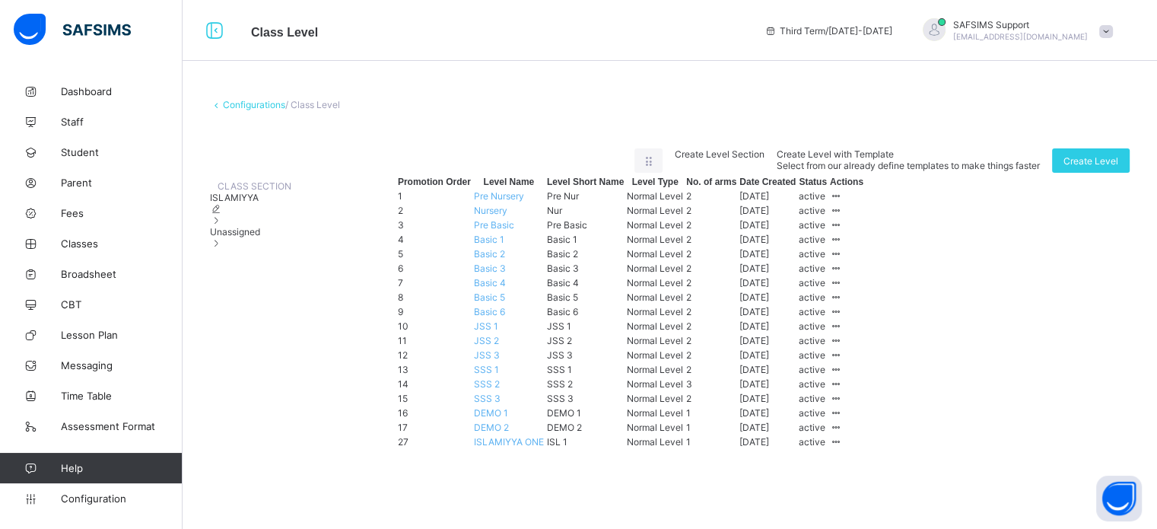
click at [545, 289] on td "Basic 4" at bounding box center [509, 282] width 72 height 13
click at [506, 288] on span "Basic 4" at bounding box center [490, 282] width 32 height 11
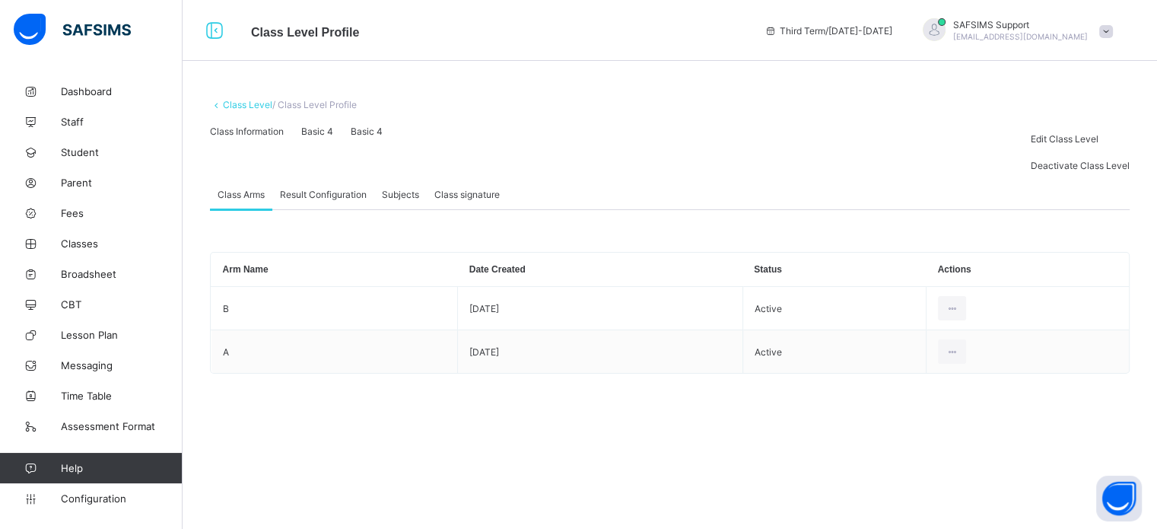
click at [321, 209] on div "Result Configuration" at bounding box center [323, 194] width 102 height 30
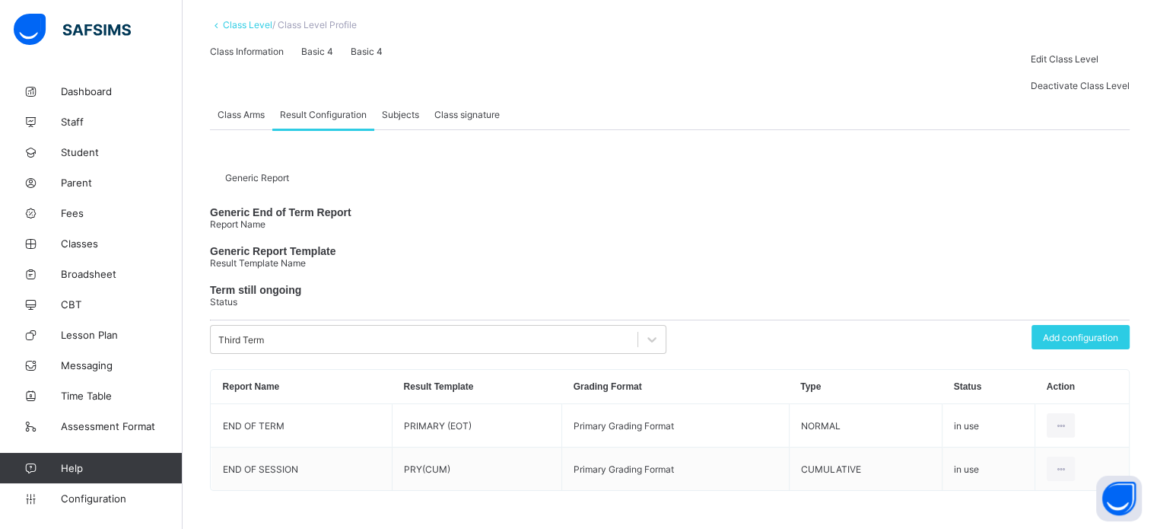
scroll to position [229, 0]
click at [1065, 467] on icon at bounding box center [1061, 468] width 13 height 11
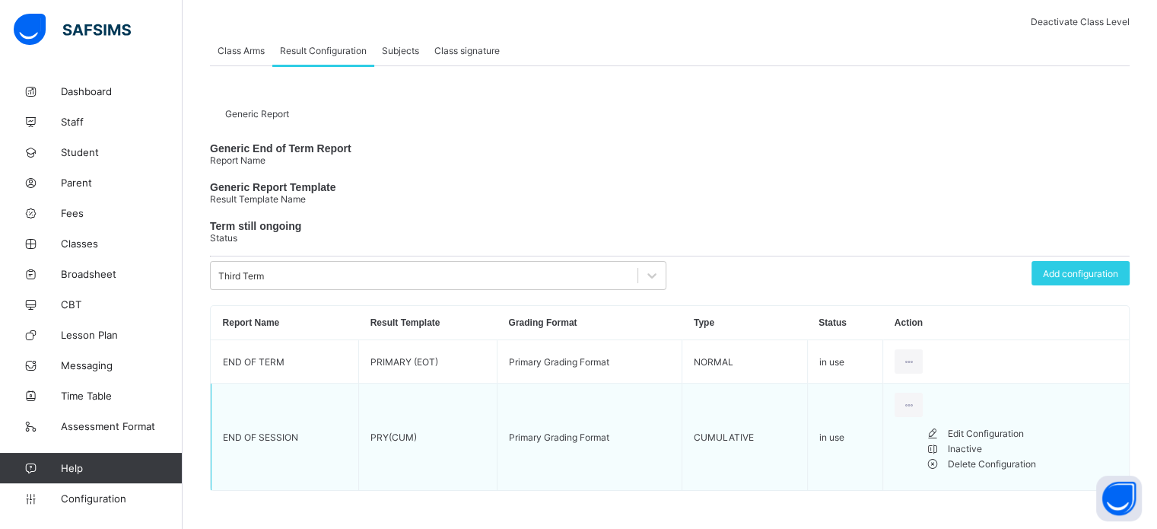
click at [1020, 441] on div "Edit Configuration" at bounding box center [1033, 433] width 170 height 15
type input "**********"
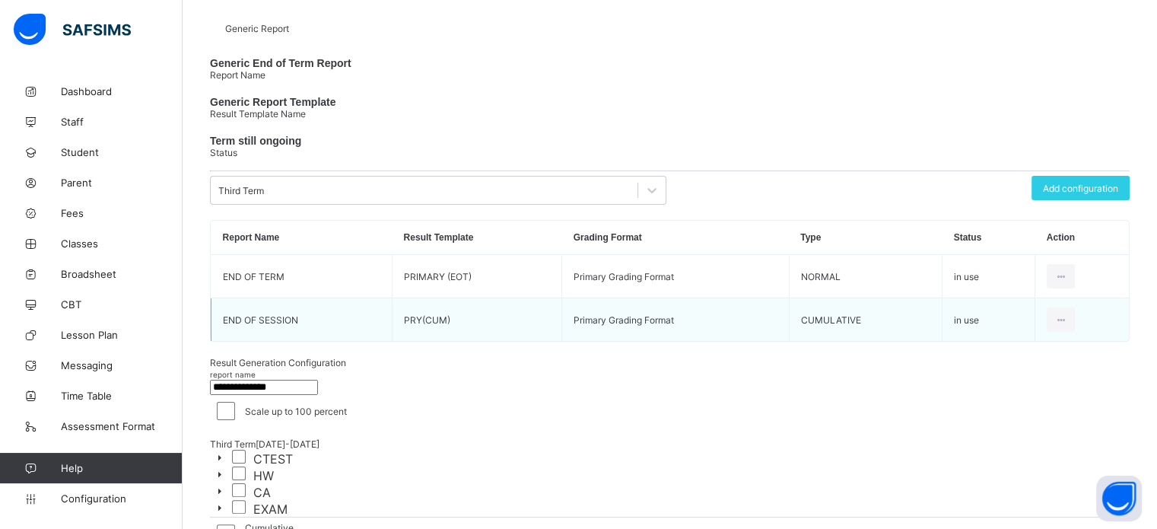
scroll to position [167, 0]
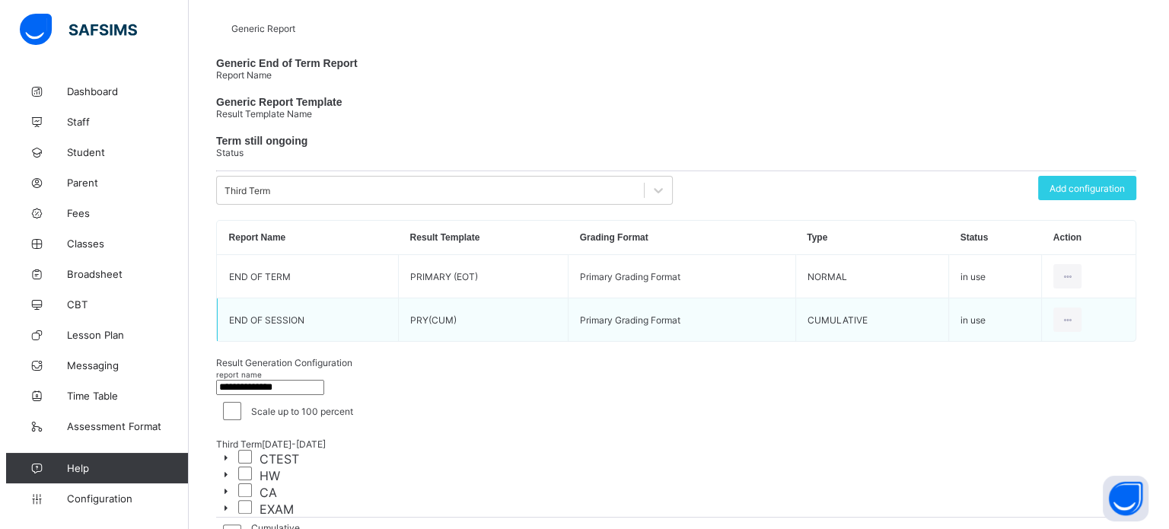
scroll to position [151, 0]
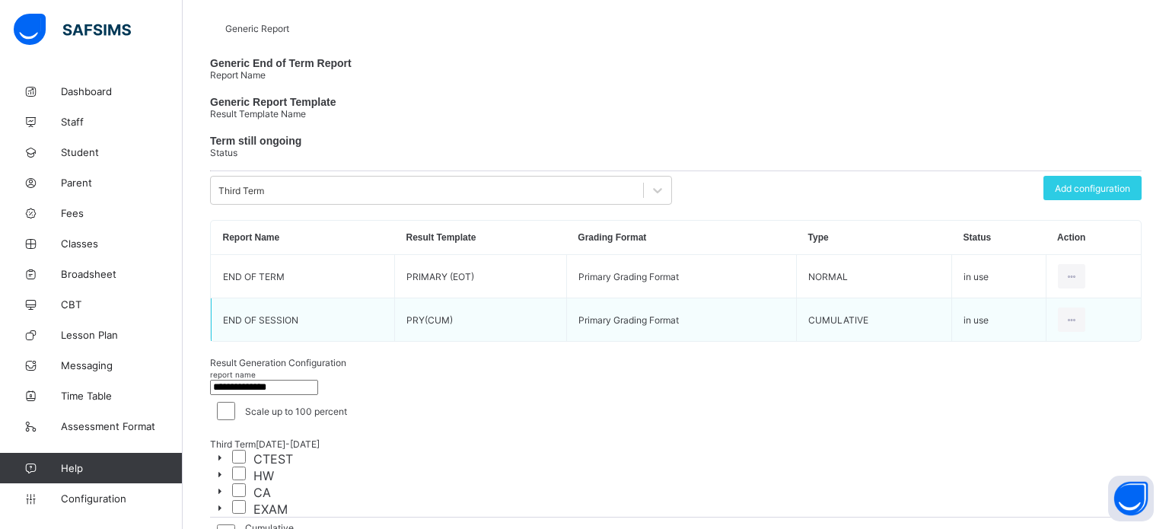
scroll to position [52, 0]
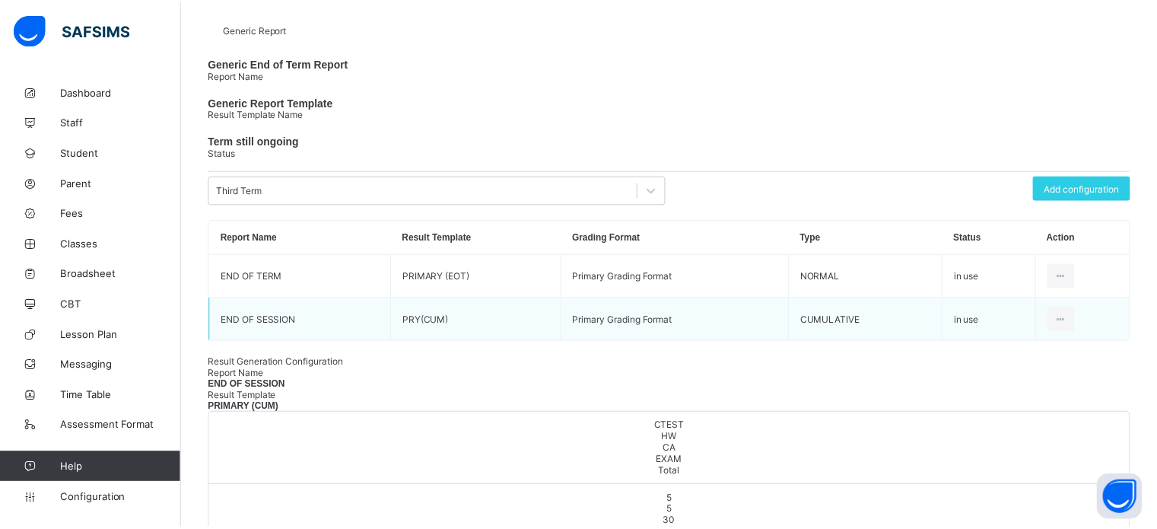
scroll to position [0, 0]
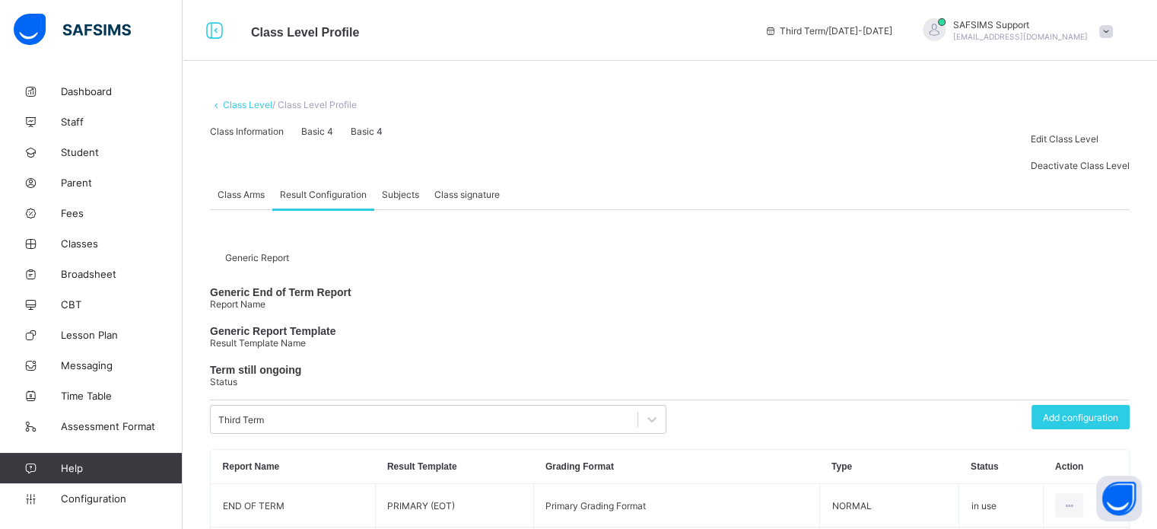
click at [230, 107] on link "Class Level" at bounding box center [247, 104] width 49 height 11
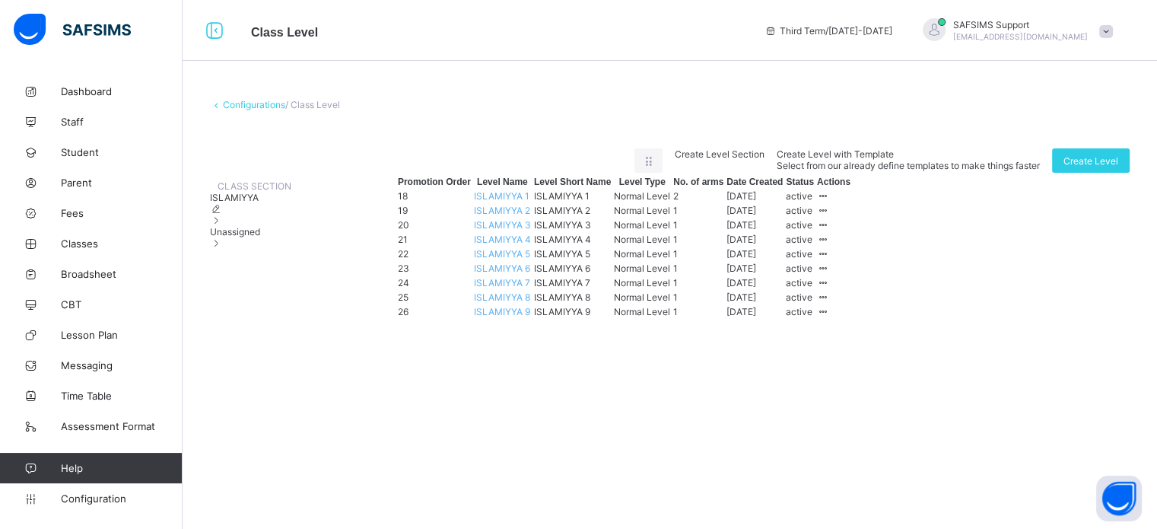
click at [260, 237] on span "Unassigned" at bounding box center [235, 231] width 50 height 11
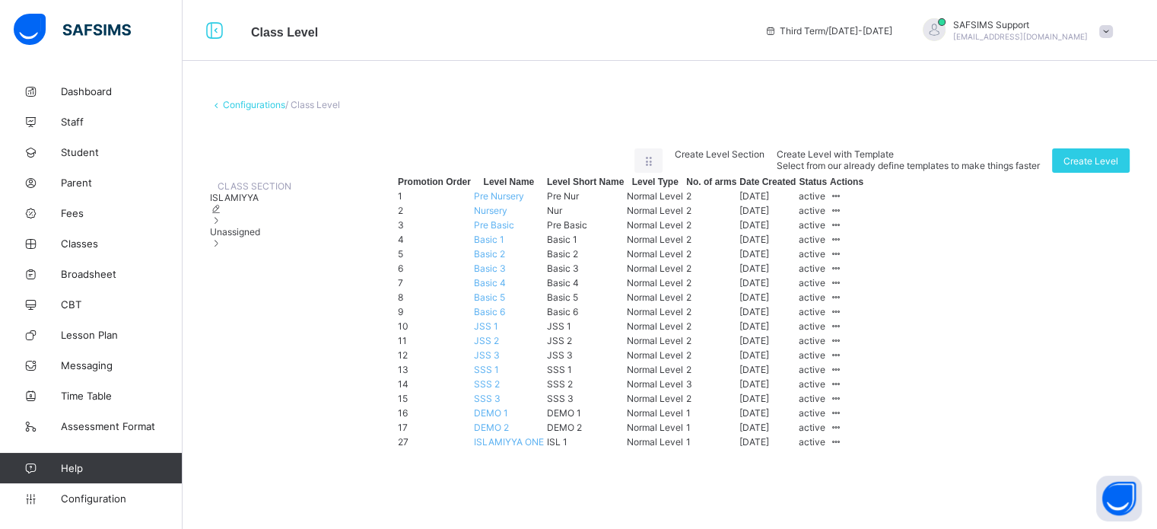
click at [505, 303] on span "Basic 5" at bounding box center [489, 296] width 31 height 11
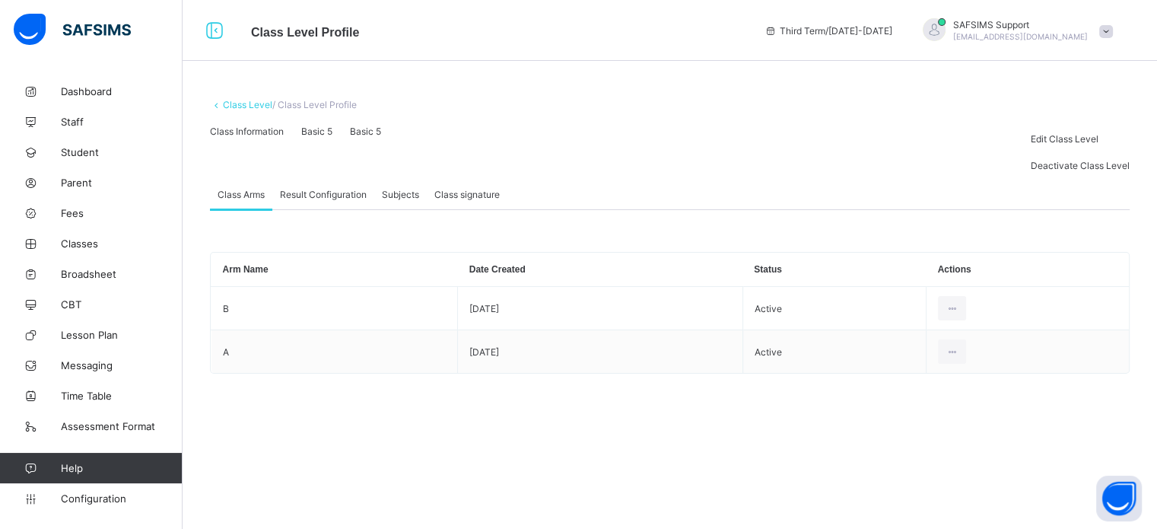
click at [304, 200] on span "Result Configuration" at bounding box center [323, 194] width 87 height 11
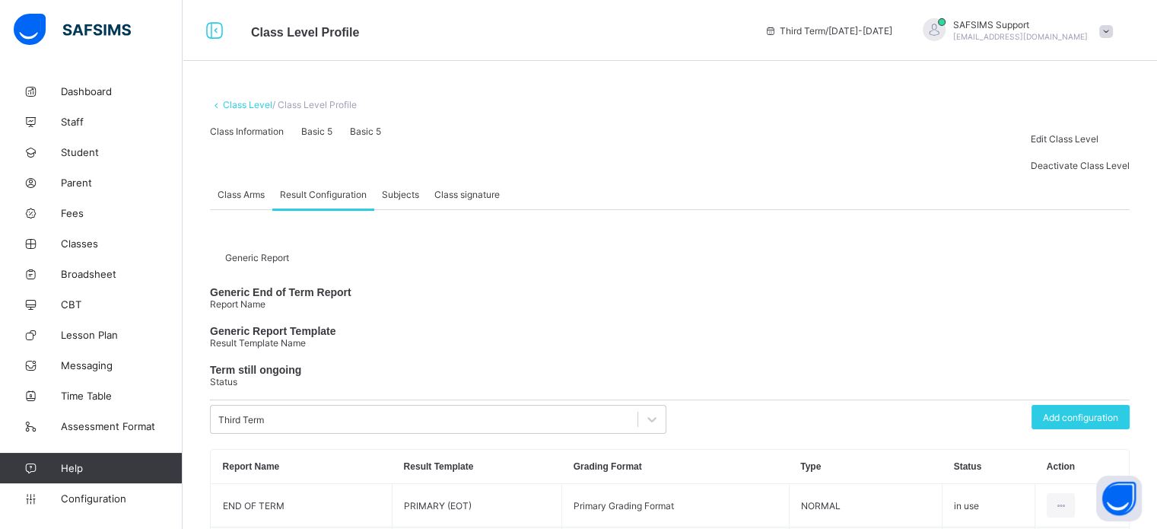
click at [1154, 466] on div "Class Level / Class Level Profile Class Information Basic 5 Basic 5 Edit Class …" at bounding box center [670, 342] width 975 height 533
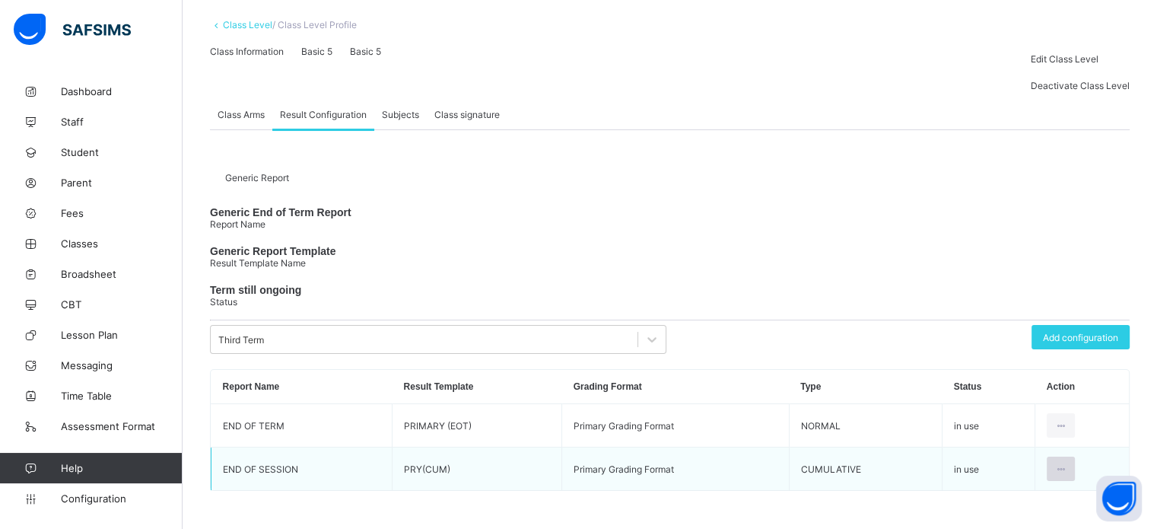
click at [1067, 469] on icon at bounding box center [1061, 468] width 13 height 11
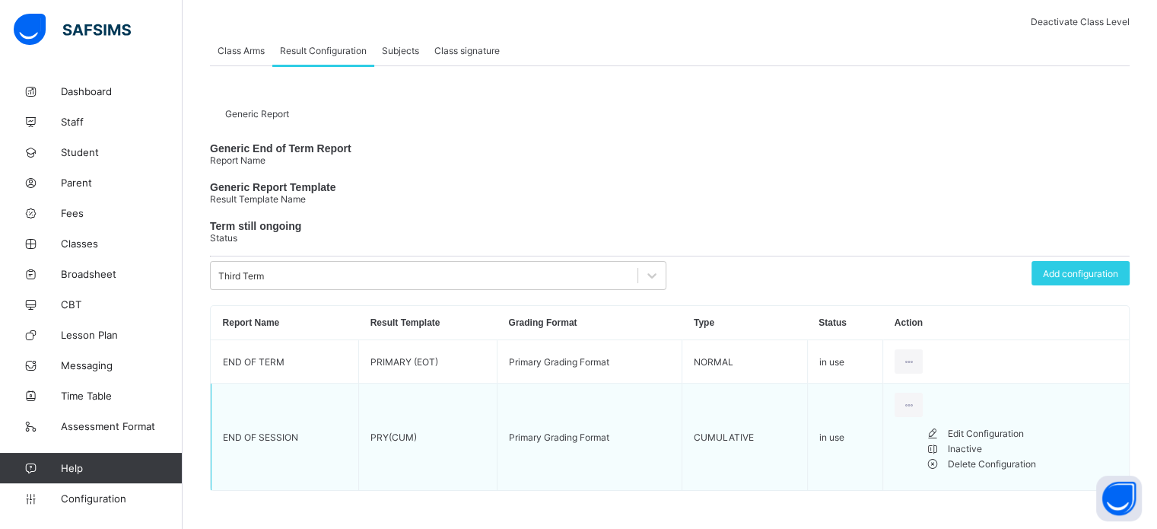
click at [1047, 441] on div "Edit Configuration" at bounding box center [1033, 433] width 170 height 15
type input "**********"
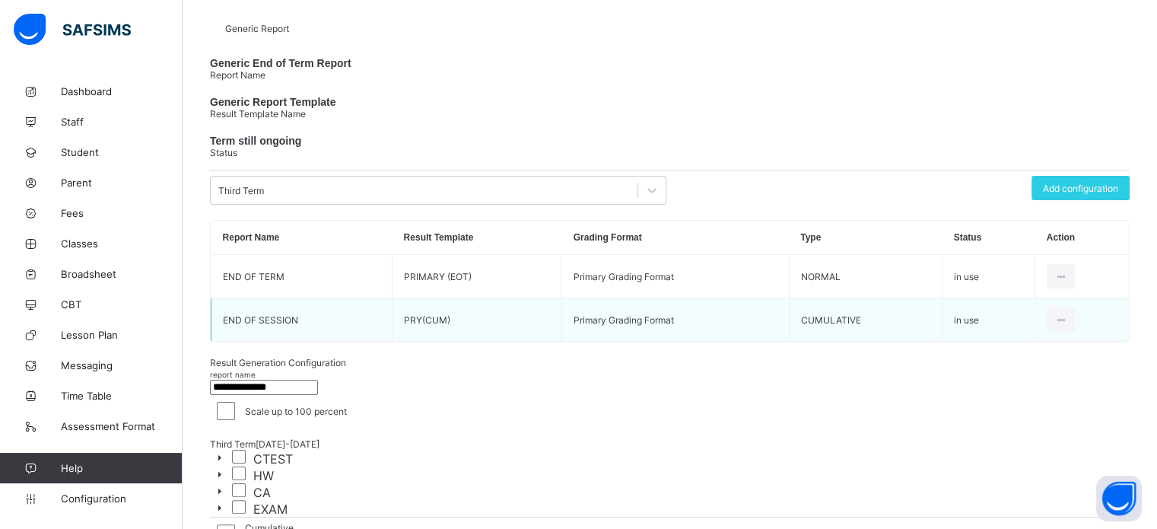
scroll to position [167, 0]
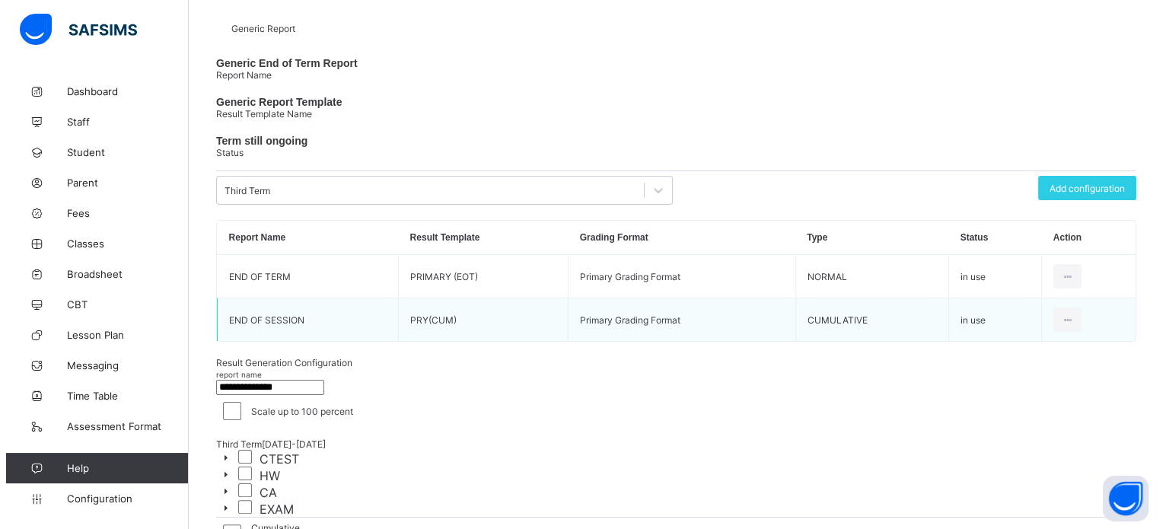
scroll to position [52, 0]
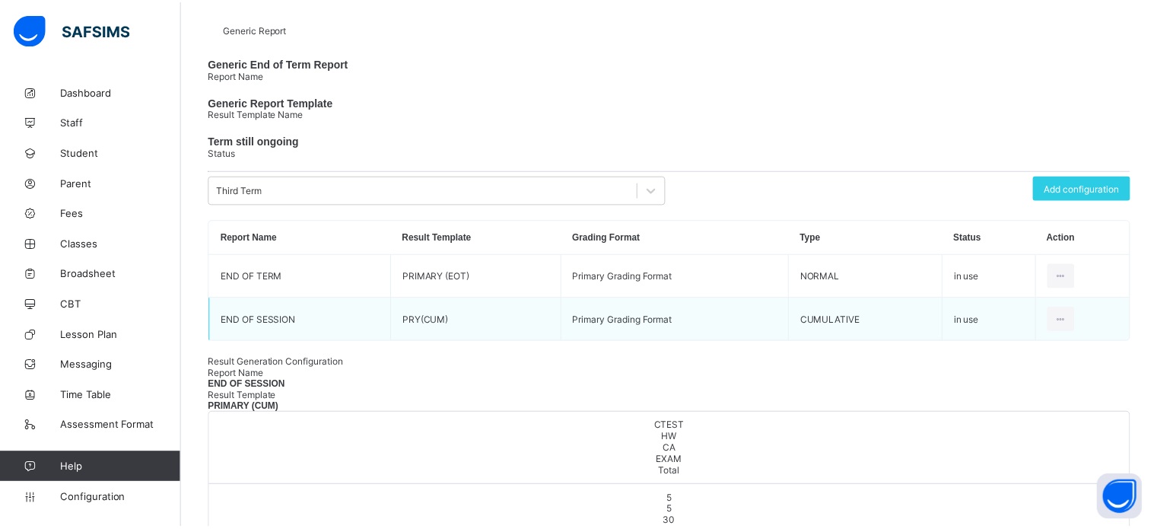
scroll to position [0, 0]
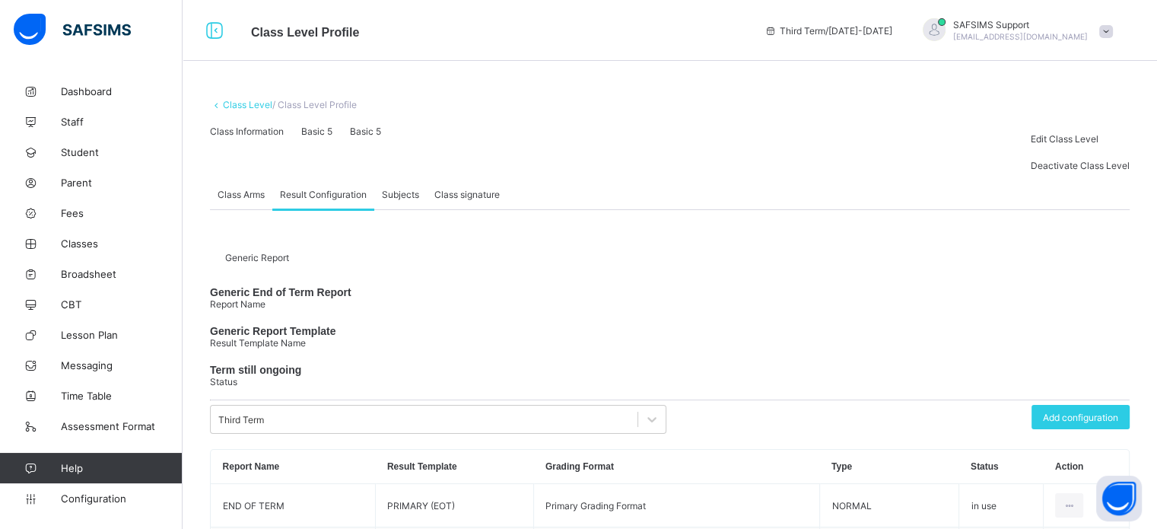
click at [234, 107] on link "Class Level" at bounding box center [247, 104] width 49 height 11
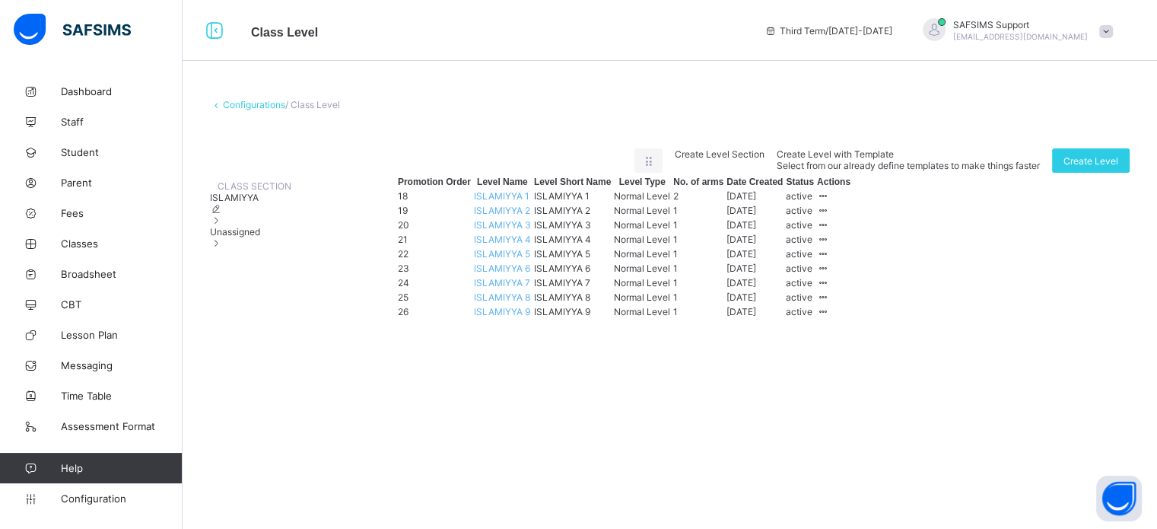
click at [254, 237] on span "Unassigned" at bounding box center [235, 231] width 50 height 11
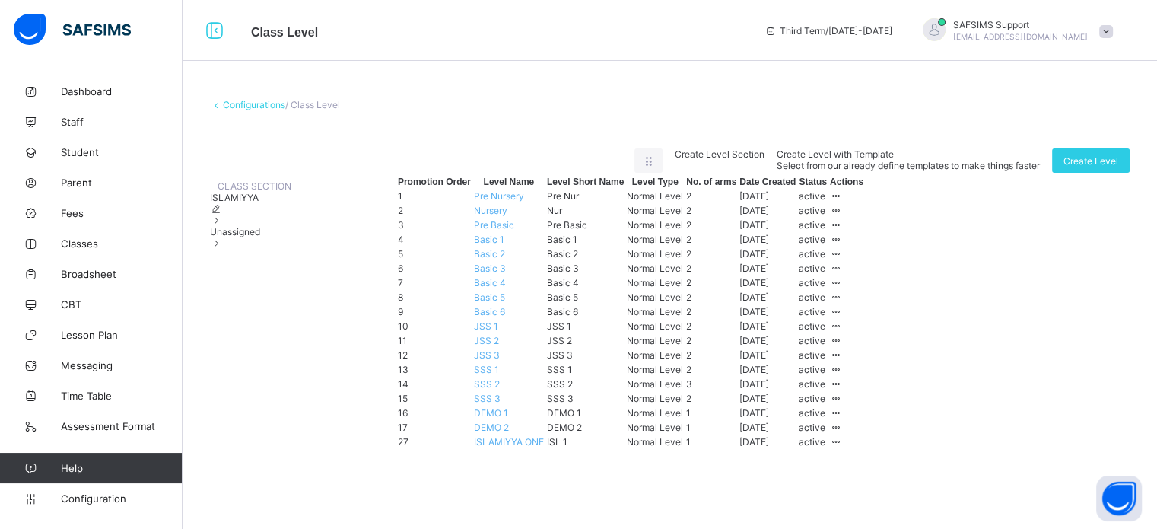
click at [505, 317] on span "Basic 6" at bounding box center [489, 311] width 31 height 11
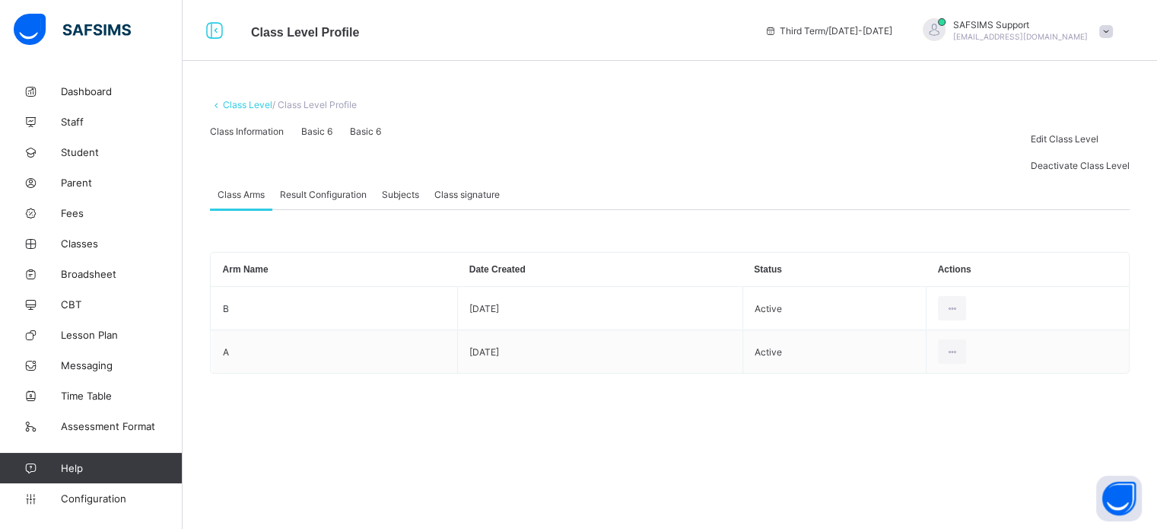
click at [315, 209] on div "Result Configuration" at bounding box center [323, 194] width 102 height 30
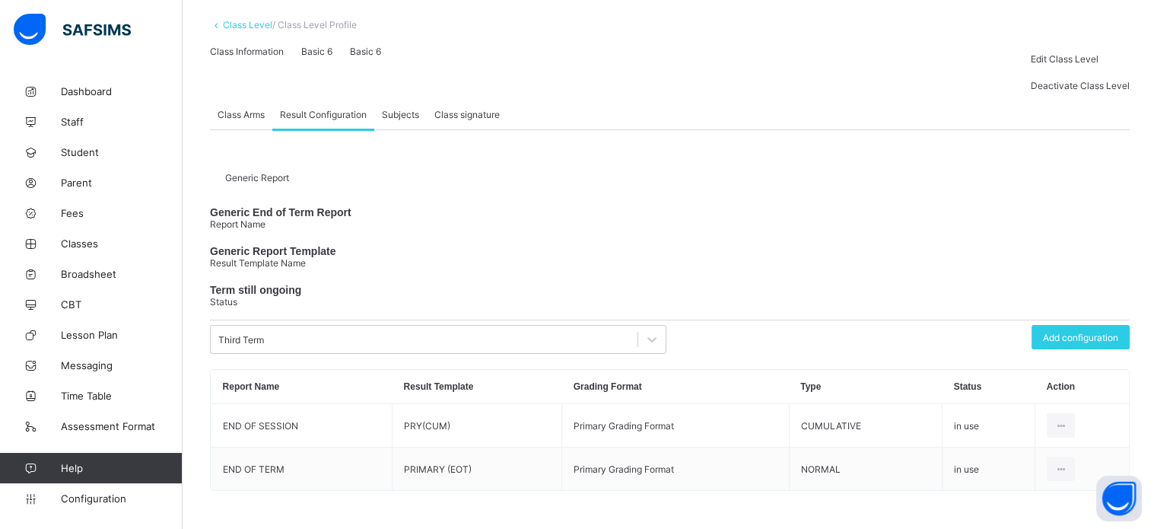
scroll to position [229, 0]
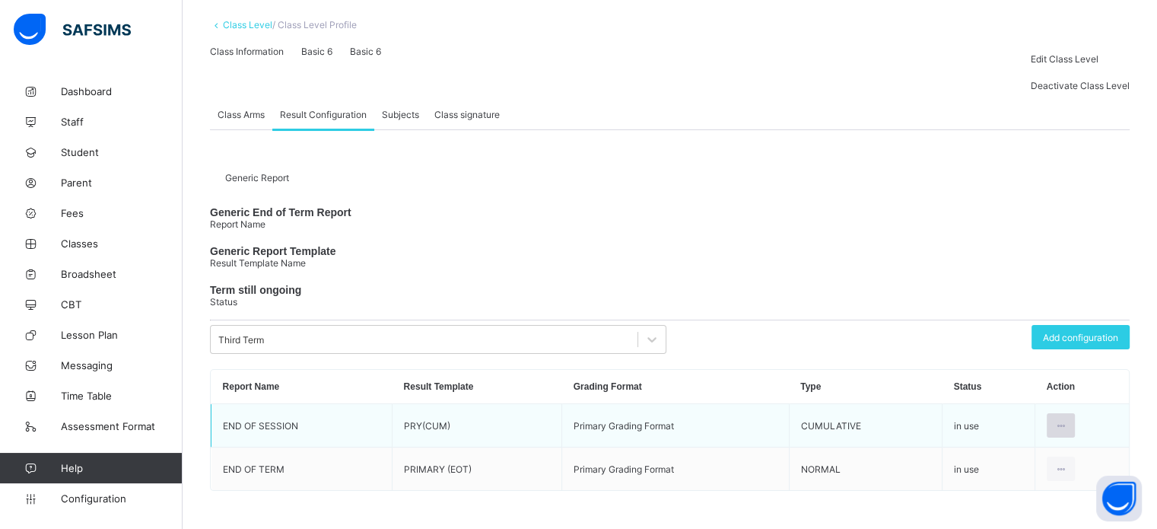
click at [1064, 433] on div at bounding box center [1061, 425] width 28 height 24
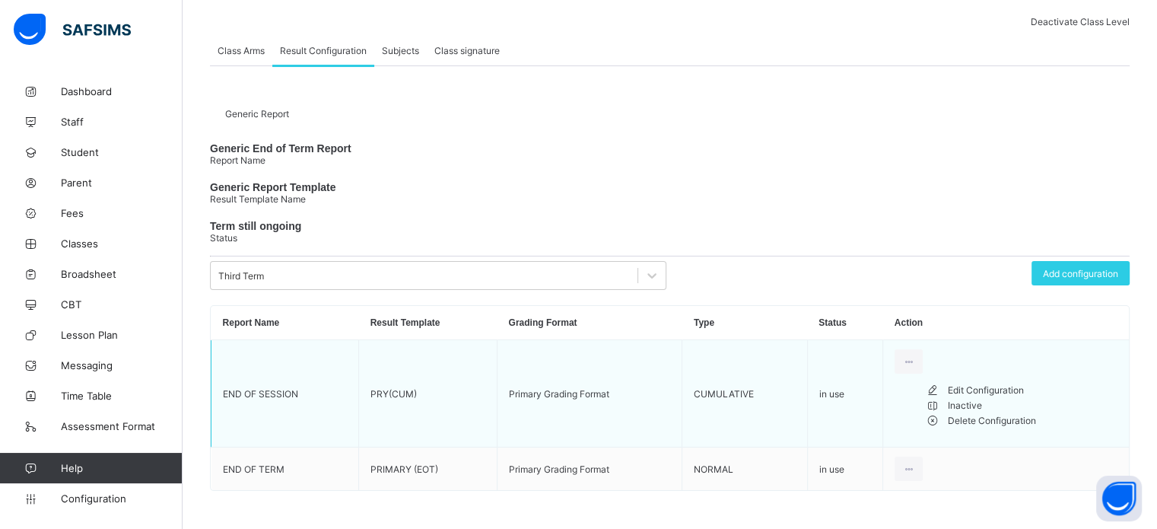
click at [1020, 398] on div "Edit Configuration" at bounding box center [1033, 390] width 170 height 15
type input "**********"
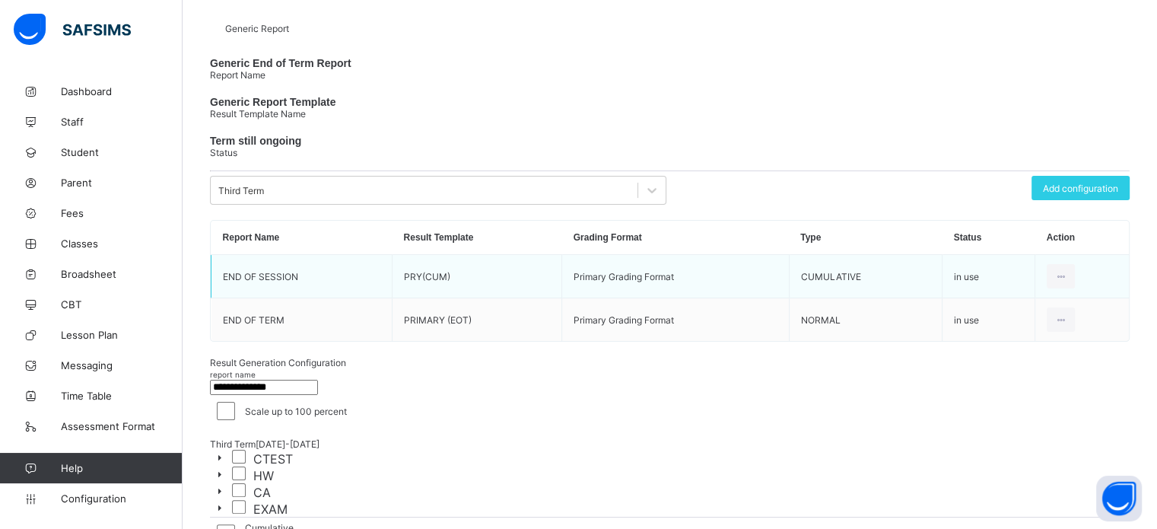
scroll to position [167, 0]
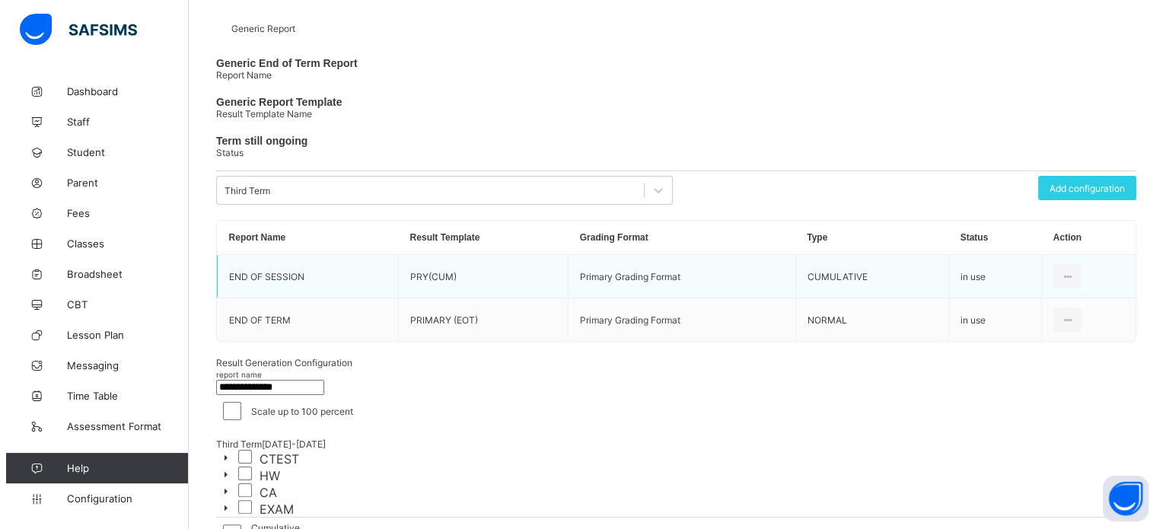
scroll to position [52, 0]
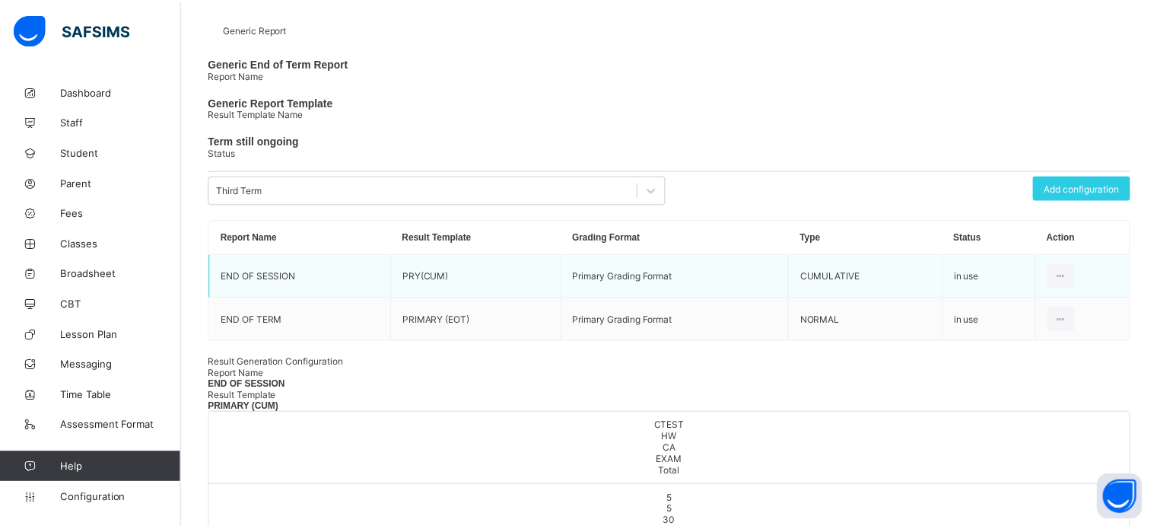
scroll to position [0, 0]
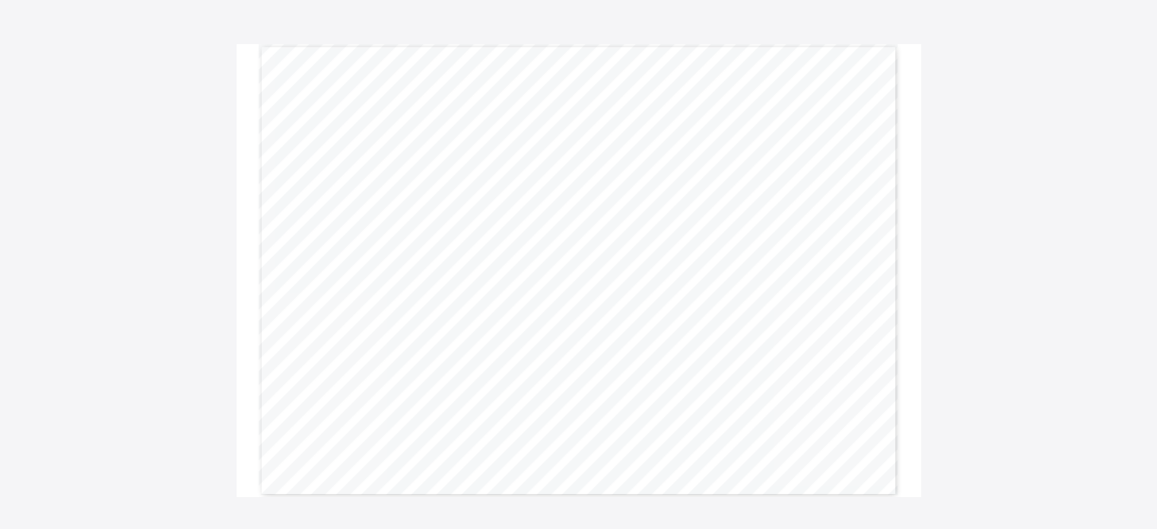
scroll to position [92, 0]
